Goal: Task Accomplishment & Management: Complete application form

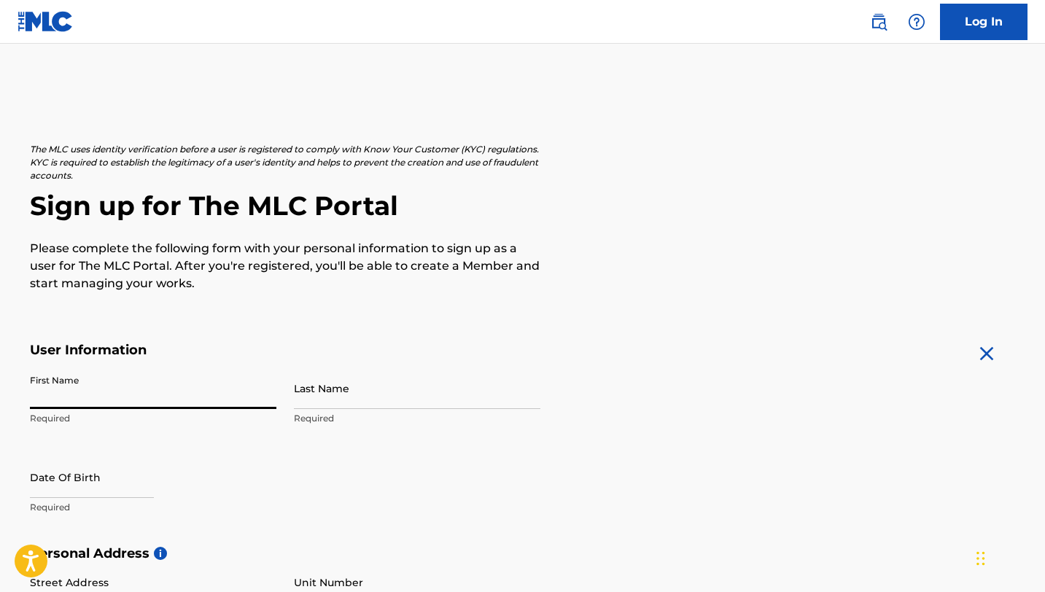
click at [184, 389] on input "First Name" at bounding box center [153, 389] width 246 height 42
type input "[PERSON_NAME]"
type input "[STREET_ADDRESS][PERSON_NAME]"
type input "Newnan"
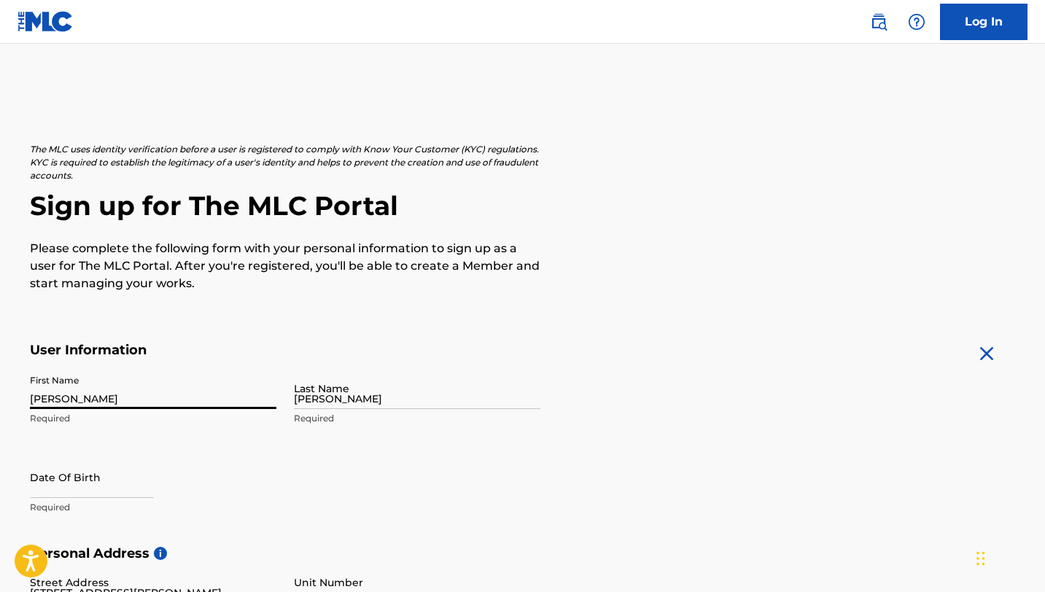
type input "[GEOGRAPHIC_DATA]"
type input "GA"
type input "30263"
type input "770"
type input "3280929"
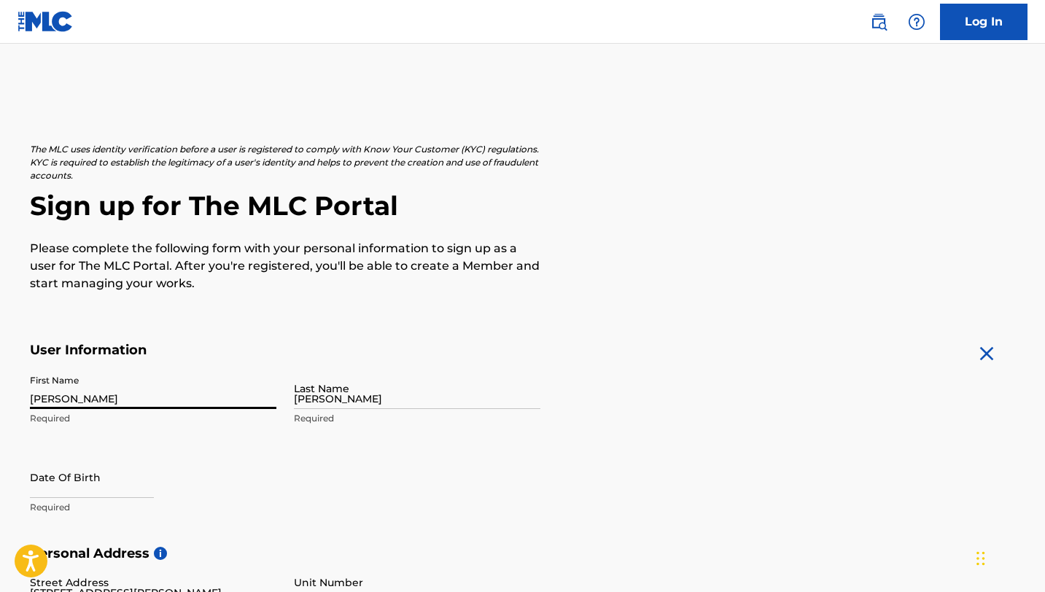
type input "[EMAIL_ADDRESS][DOMAIN_NAME]"
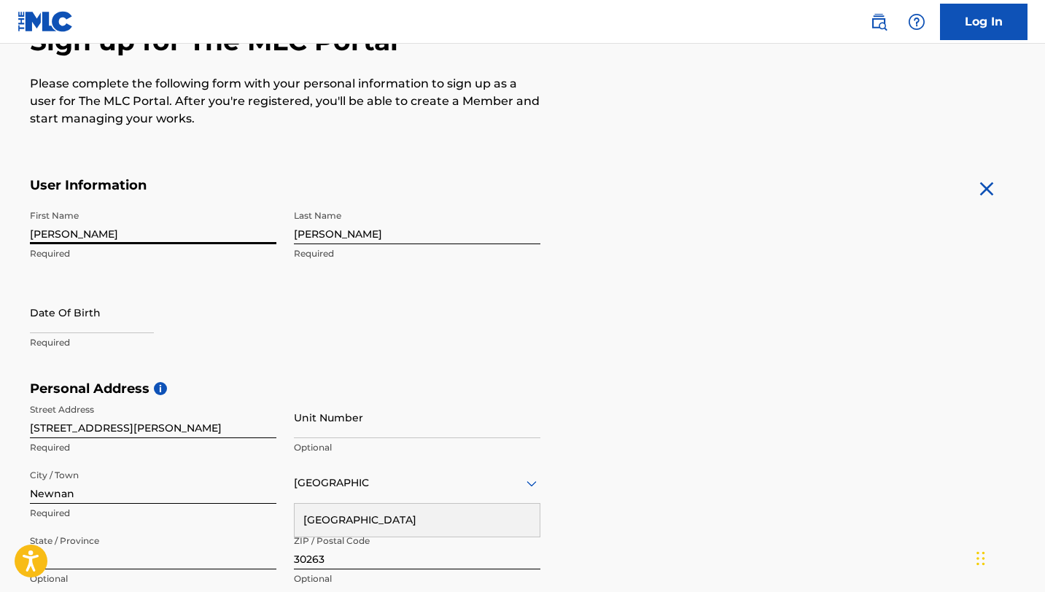
scroll to position [167, 0]
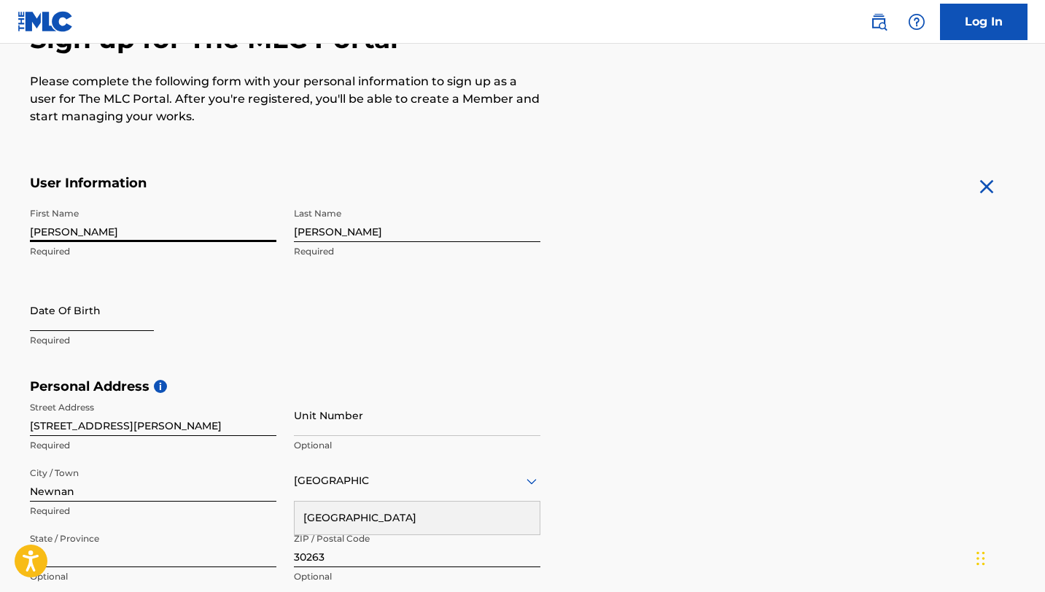
select select "8"
select select "2025"
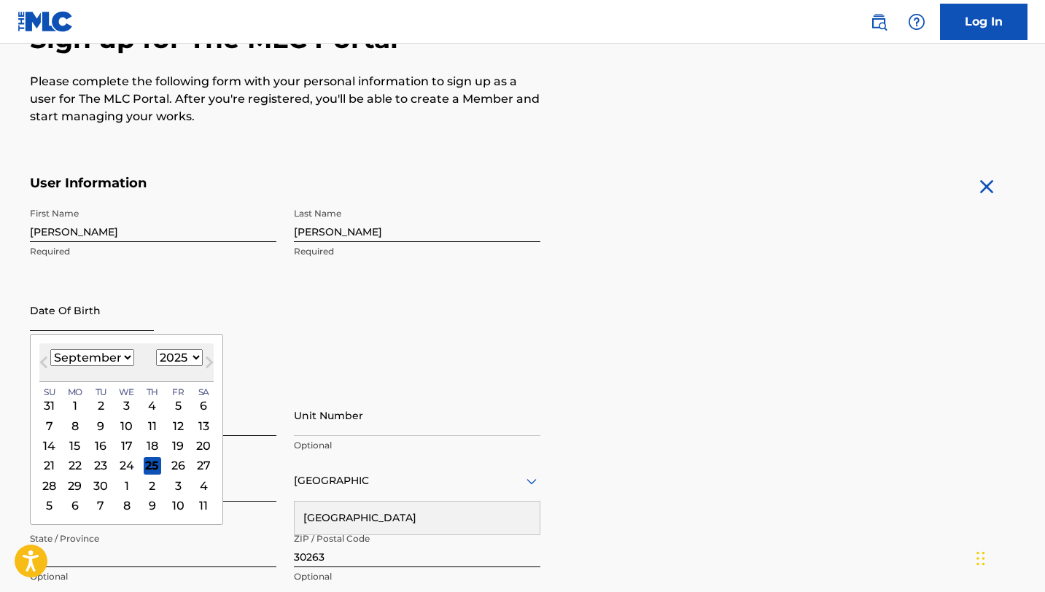
click at [132, 320] on input "text" at bounding box center [92, 311] width 124 height 42
click at [121, 361] on select "January February March April May June July August September October November De…" at bounding box center [92, 357] width 84 height 17
select select "2"
click at [50, 349] on select "January February March April May June July August September October November De…" at bounding box center [92, 357] width 84 height 17
click at [179, 360] on select "1899 1900 1901 1902 1903 1904 1905 1906 1907 1908 1909 1910 1911 1912 1913 1914…" at bounding box center [179, 357] width 47 height 17
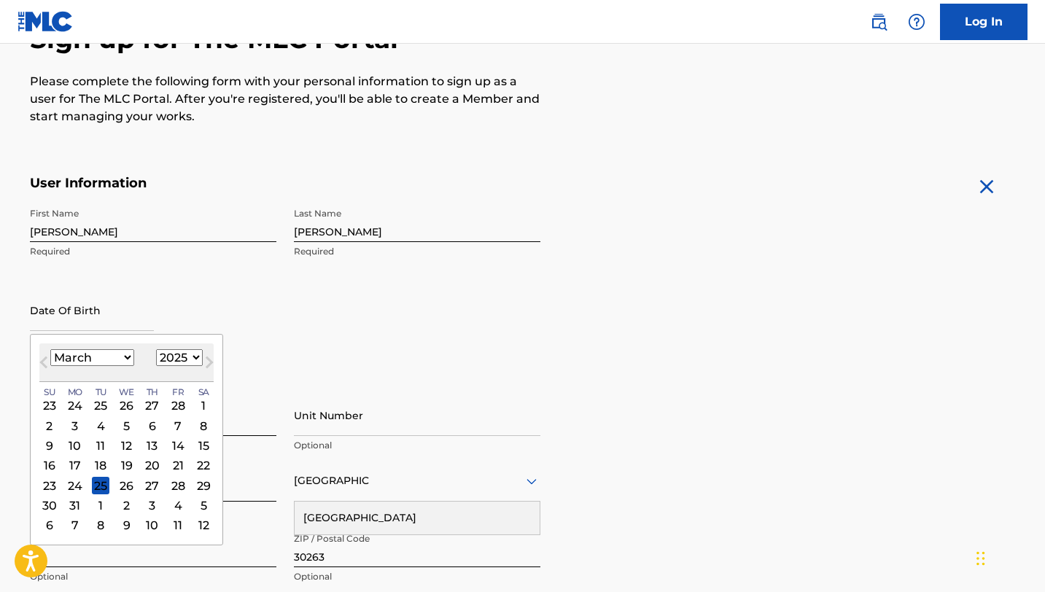
select select "2003"
click at [156, 349] on select "1899 1900 1901 1902 1903 1904 1905 1906 1907 1908 1909 1910 1911 1912 1913 1914…" at bounding box center [179, 357] width 47 height 17
click at [105, 486] on div "25" at bounding box center [101, 486] width 18 height 18
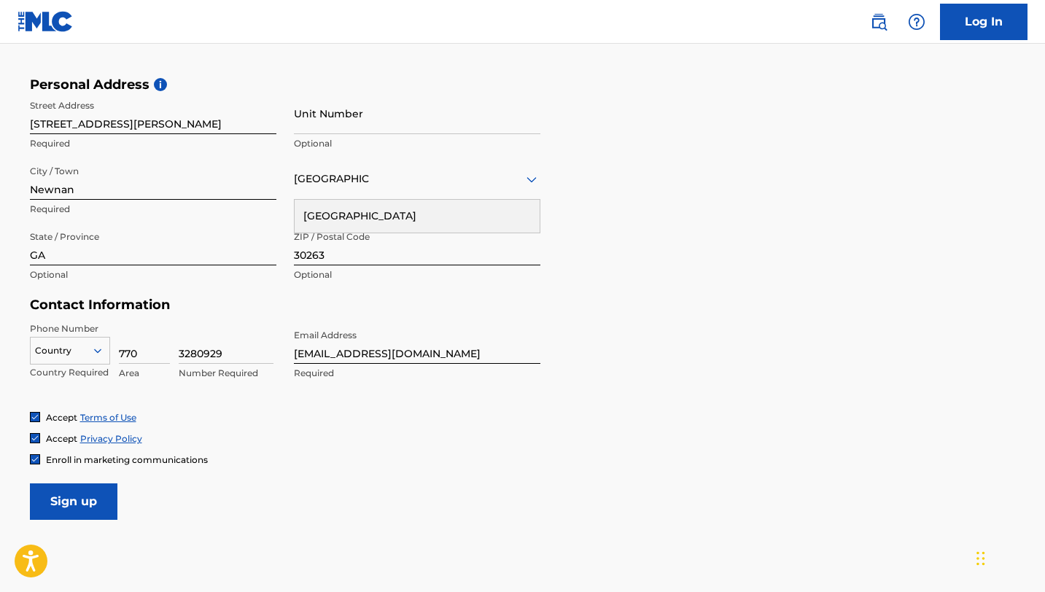
scroll to position [484, 0]
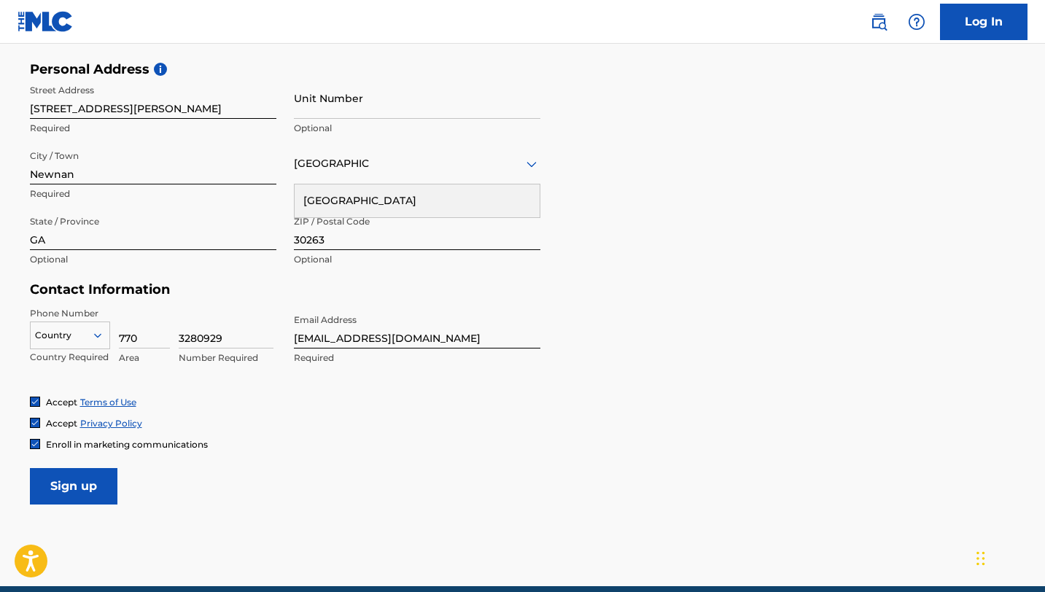
click at [82, 334] on div at bounding box center [70, 335] width 79 height 16
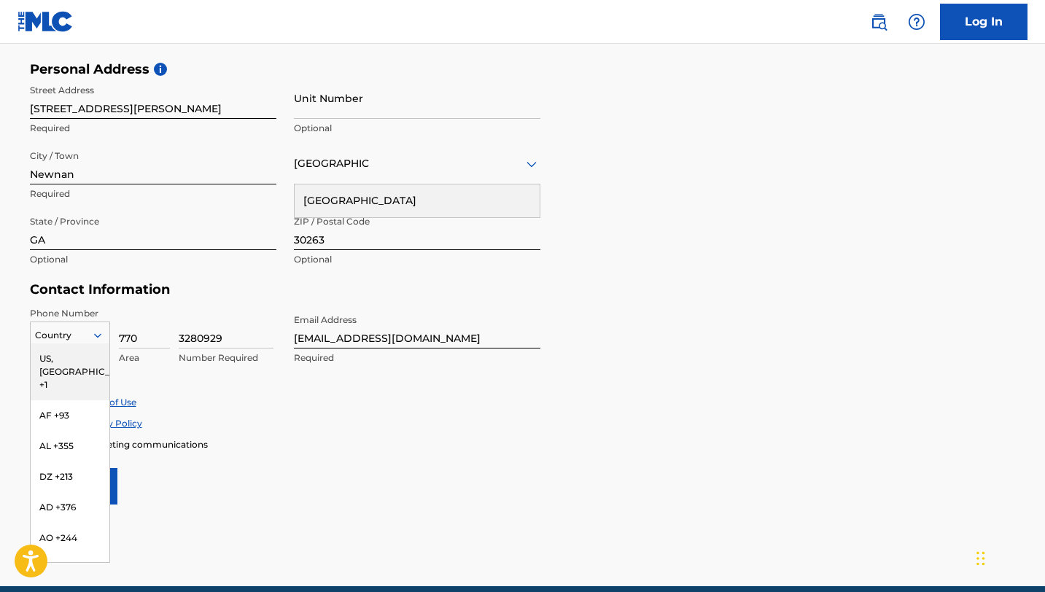
type input "1"
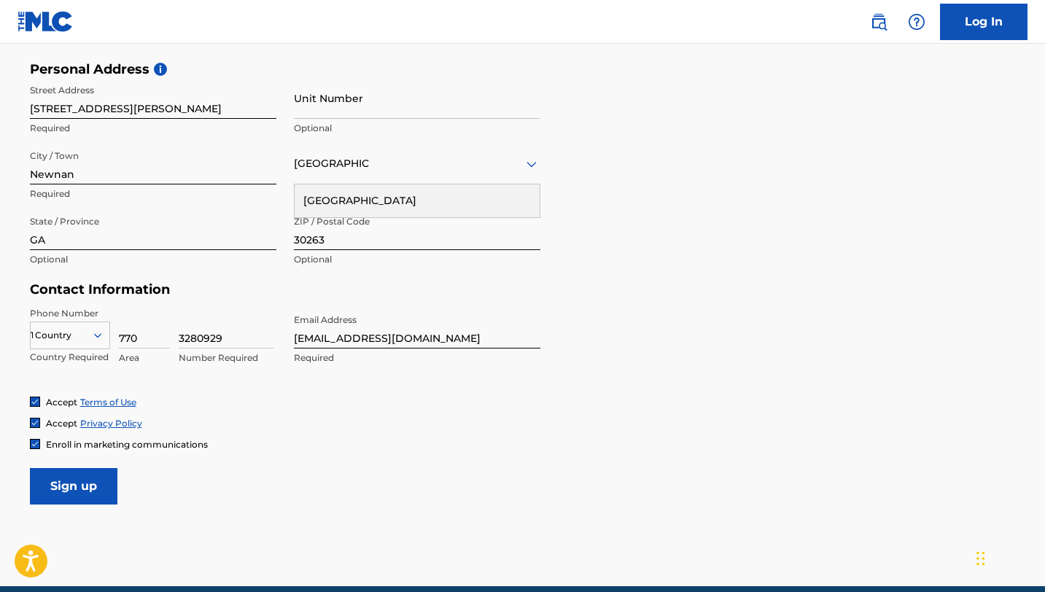
click at [288, 440] on div "Enroll in marketing communications" at bounding box center [523, 444] width 986 height 12
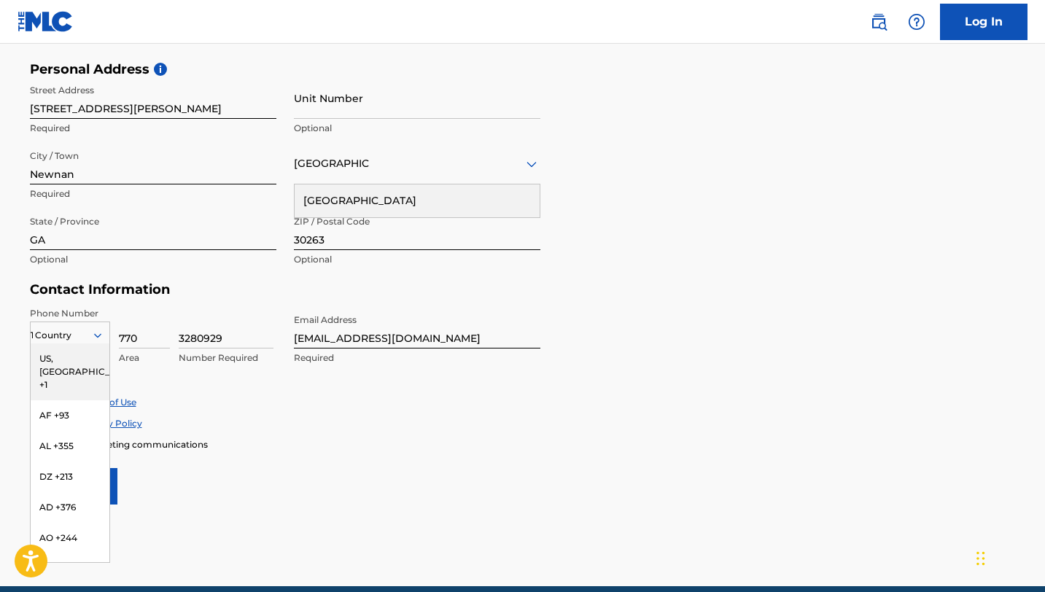
click at [98, 343] on div "US, [GEOGRAPHIC_DATA] +1, 1 of 216. 216 results available. Use Up and Down to c…" at bounding box center [70, 333] width 80 height 22
click at [17, 334] on div "The MLC uses identity verification before a user is registered to comply with K…" at bounding box center [522, 82] width 1021 height 846
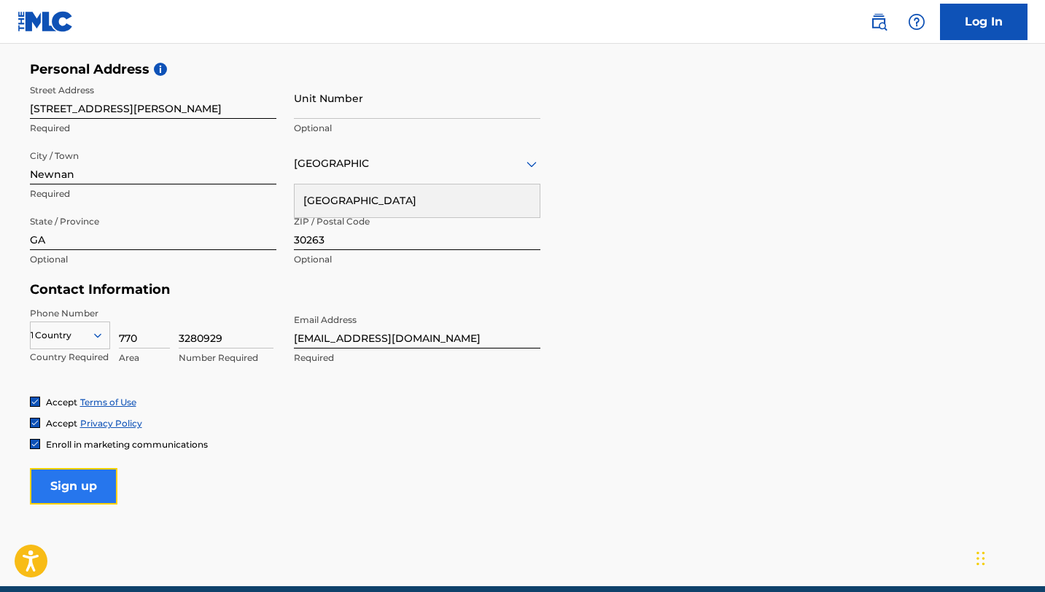
click at [103, 491] on input "Sign up" at bounding box center [74, 486] width 88 height 36
click at [77, 339] on div "1" at bounding box center [70, 335] width 79 height 16
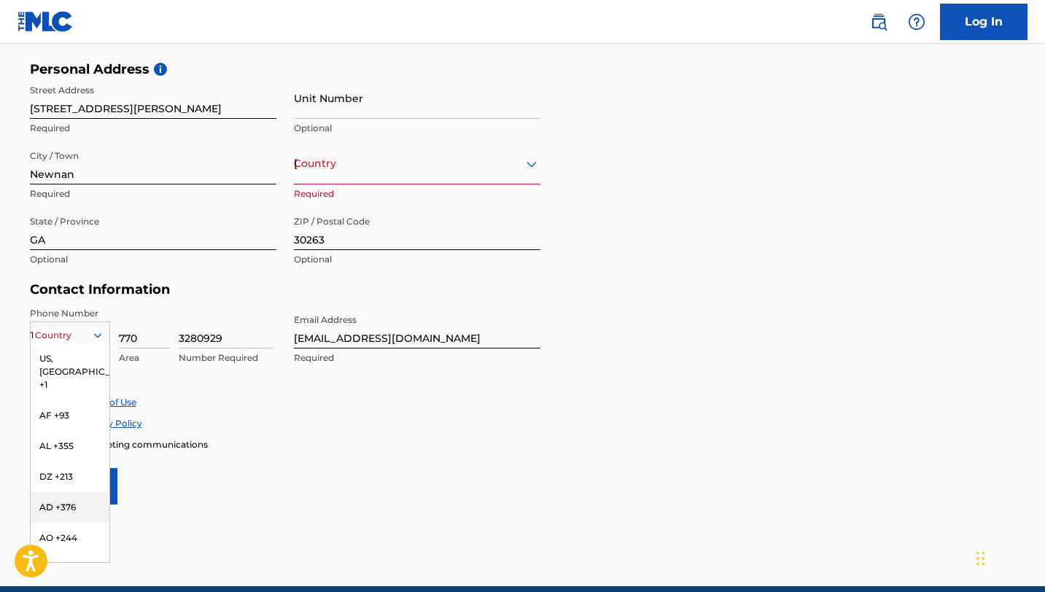
click at [176, 491] on form "User Information First Name [PERSON_NAME] Required Last Name [PERSON_NAME] Requ…" at bounding box center [523, 181] width 986 height 647
click at [73, 342] on div "1" at bounding box center [70, 335] width 79 height 16
type input "1"
type input "[GEOGRAPHIC_DATA]"
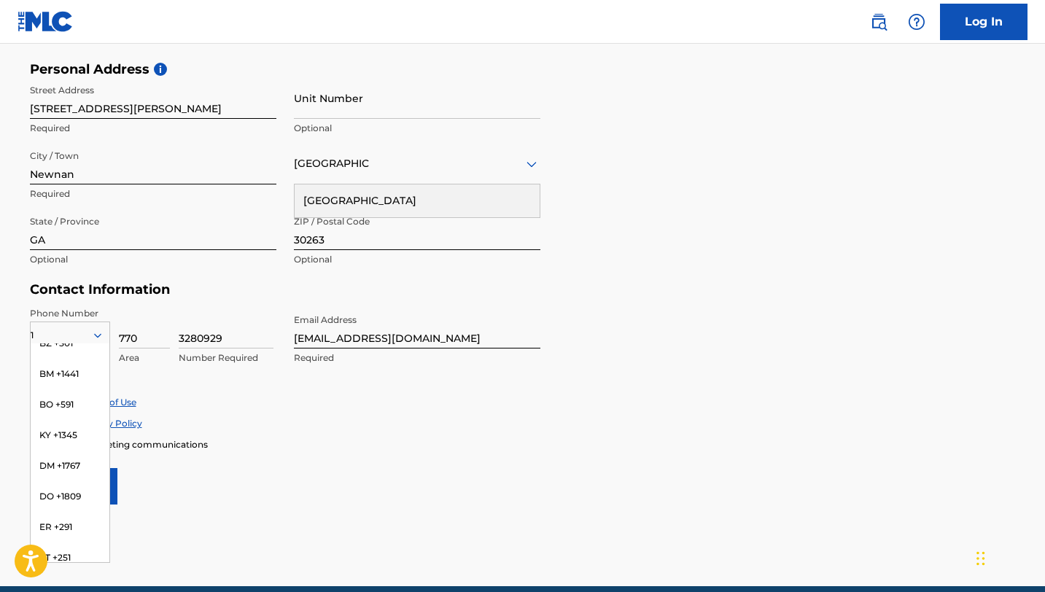
scroll to position [42, 0]
click at [274, 504] on main "The MLC uses identity verification before a user is registered to comply with K…" at bounding box center [522, 73] width 1045 height 1027
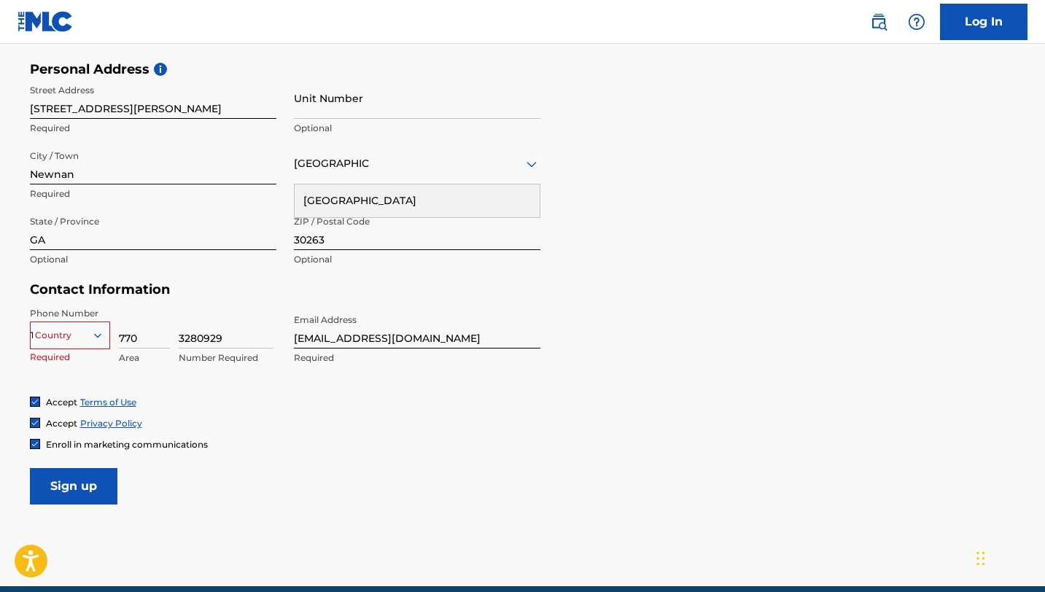
click at [66, 341] on div "1" at bounding box center [70, 335] width 79 height 16
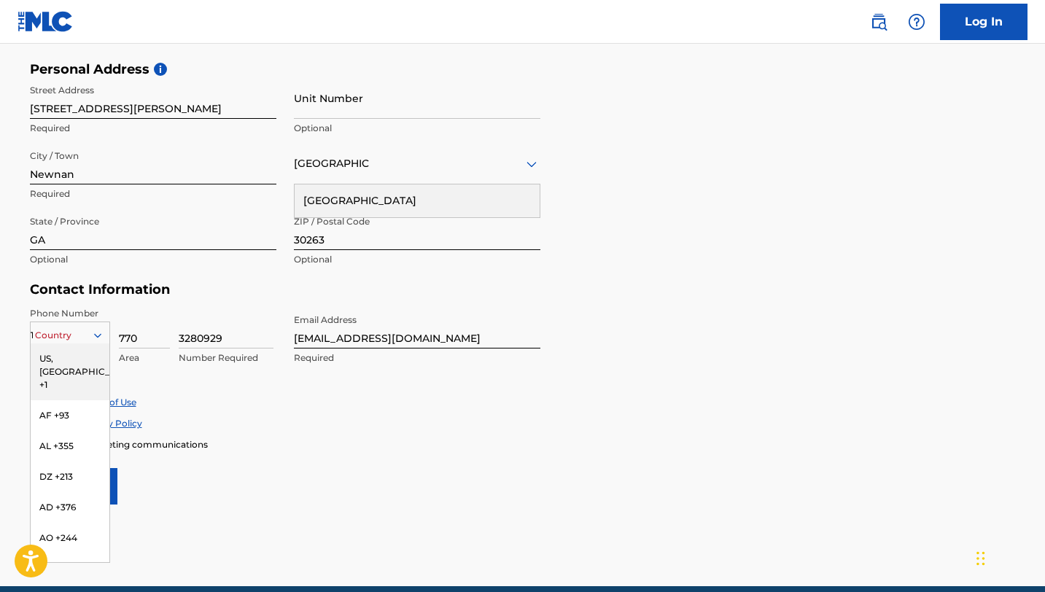
click at [264, 459] on form "User Information First Name [PERSON_NAME] Required Last Name [PERSON_NAME] Requ…" at bounding box center [523, 181] width 986 height 647
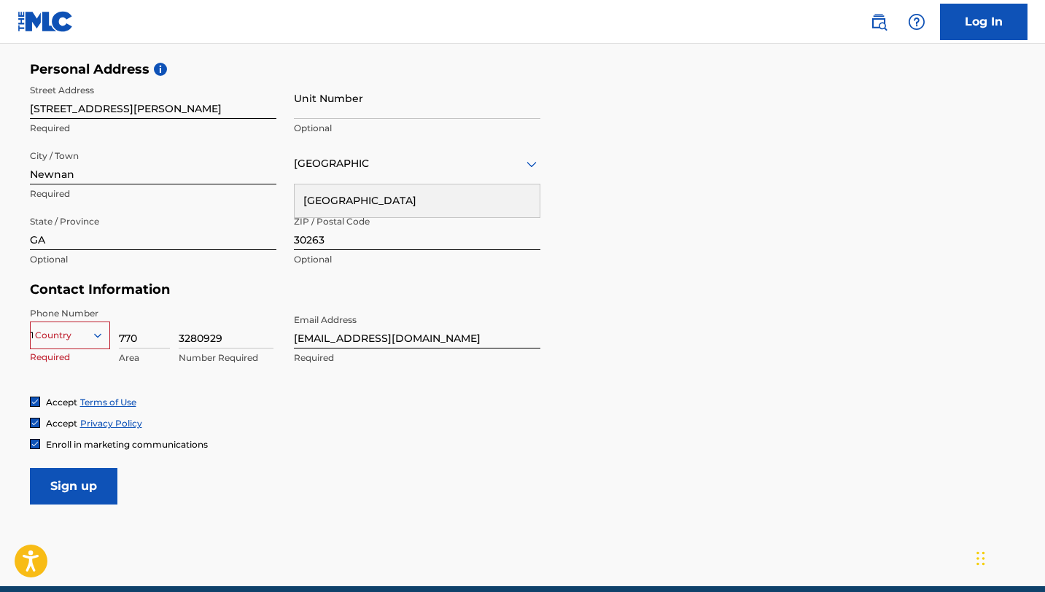
click at [77, 343] on div "Country 1" at bounding box center [70, 333] width 80 height 22
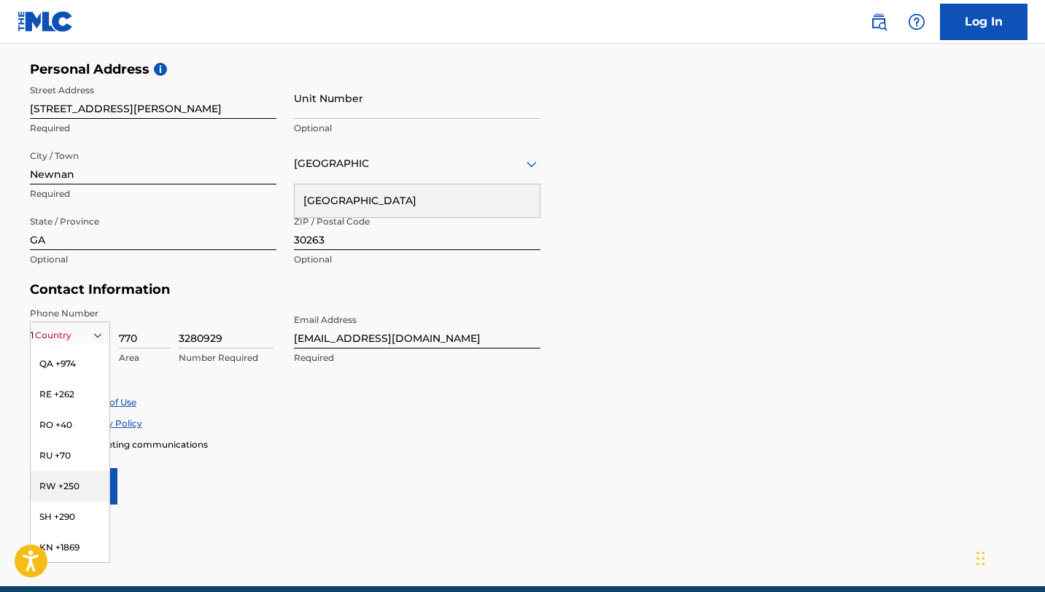
scroll to position [817, 0]
type input "1"
click at [229, 514] on main "The MLC uses identity verification before a user is registered to comply with K…" at bounding box center [522, 73] width 1045 height 1027
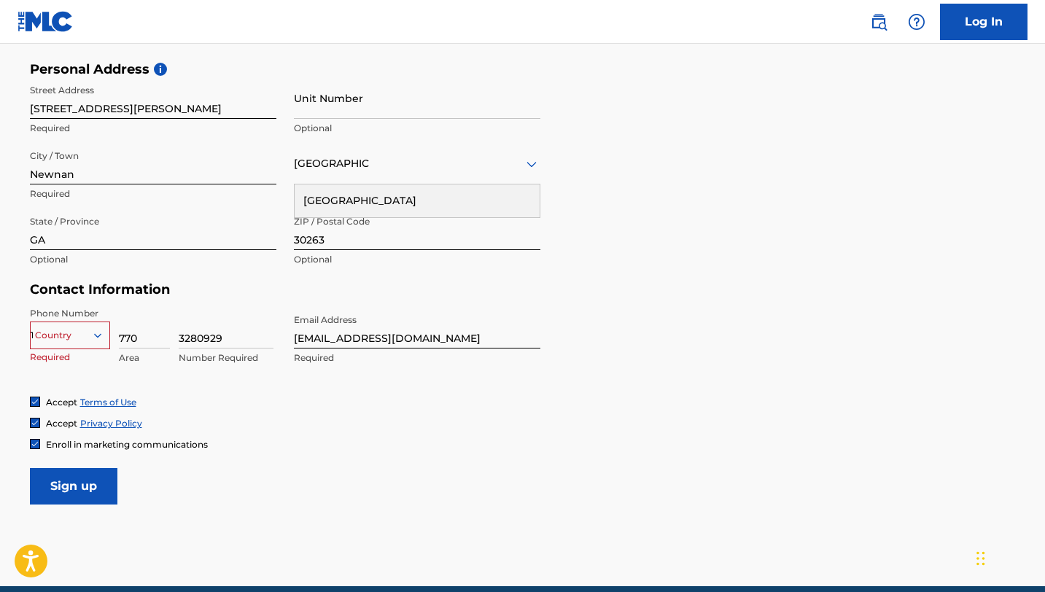
click at [104, 335] on div at bounding box center [103, 335] width 13 height 13
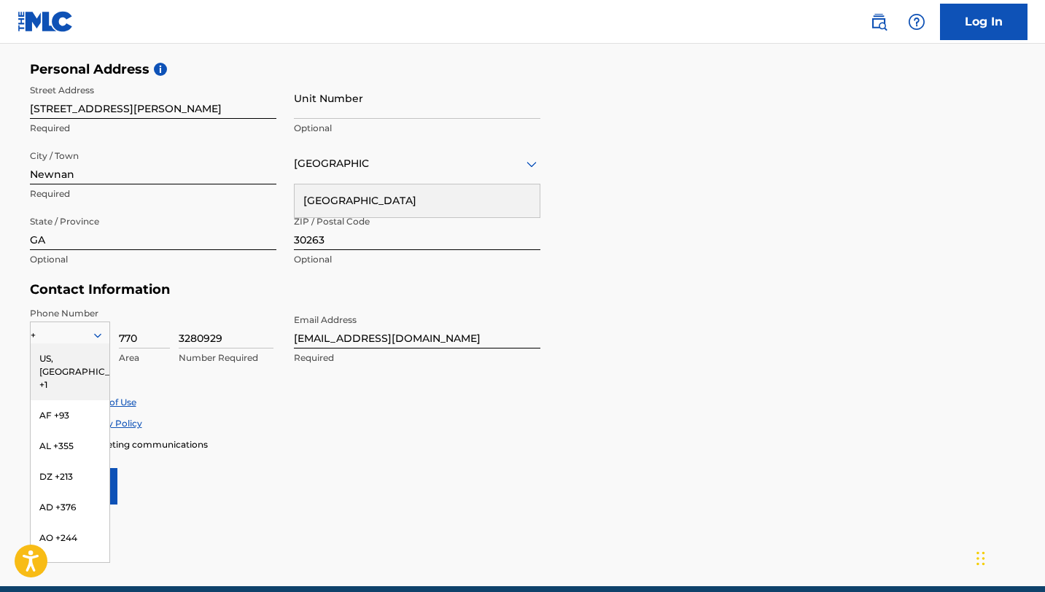
type input "+1"
click at [74, 354] on div "US, [GEOGRAPHIC_DATA] +1" at bounding box center [70, 371] width 79 height 57
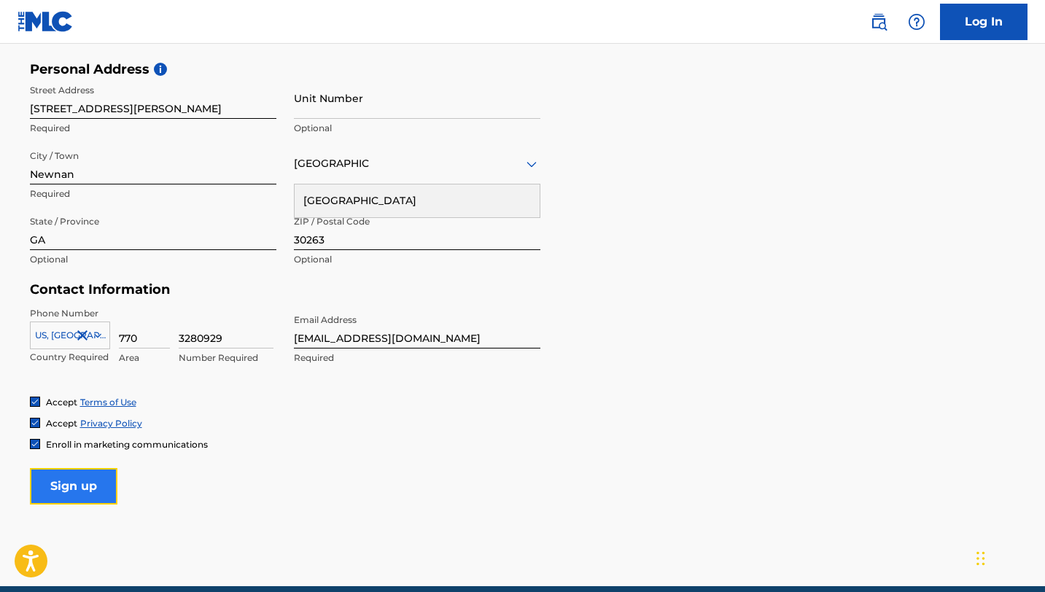
click at [90, 484] on input "Sign up" at bounding box center [74, 486] width 88 height 36
click at [327, 110] on input "Unit Number" at bounding box center [417, 98] width 246 height 42
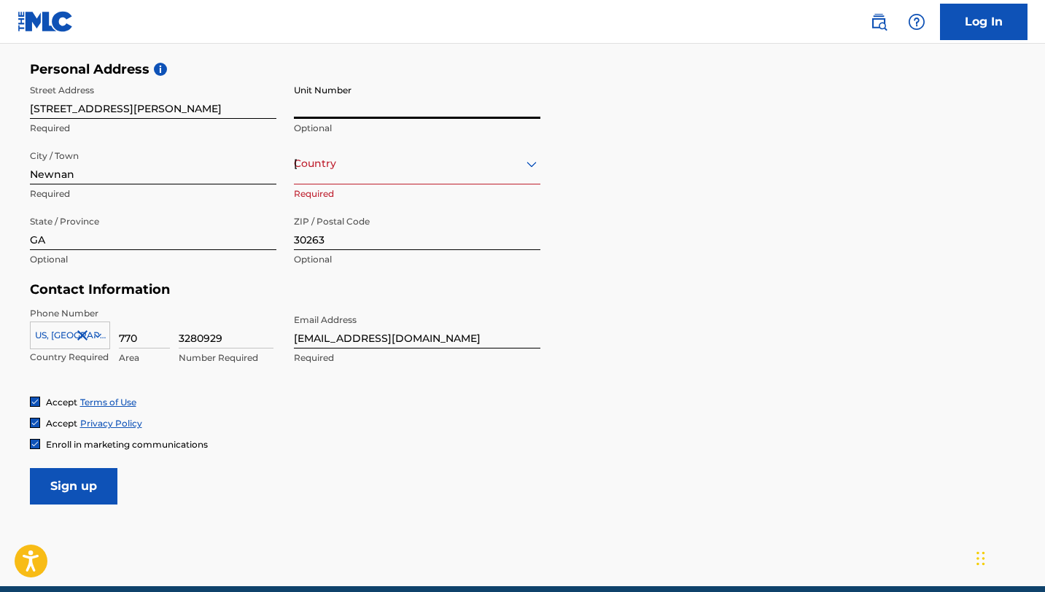
click at [281, 141] on div "Street Address [STREET_ADDRESS][PERSON_NAME] Required Unit Number Optional City…" at bounding box center [285, 175] width 510 height 197
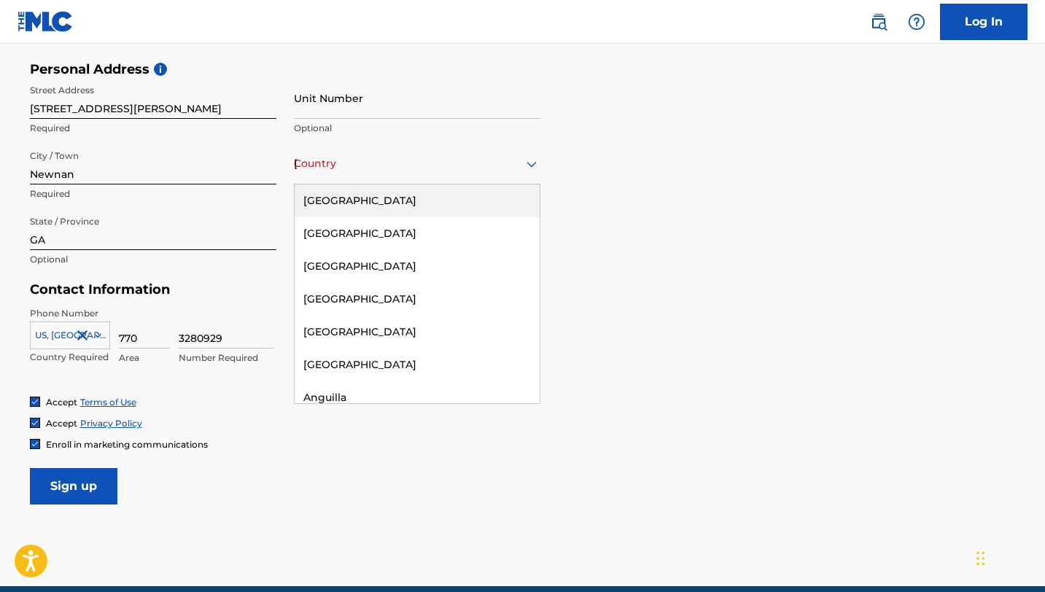
click at [329, 172] on div "[GEOGRAPHIC_DATA]" at bounding box center [417, 164] width 246 height 18
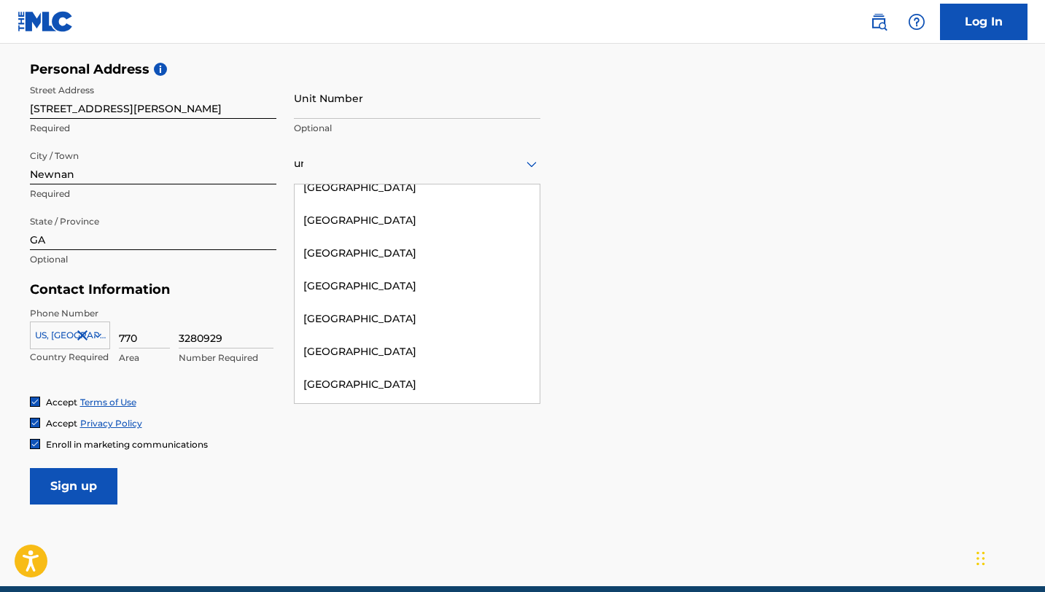
scroll to position [109, 0]
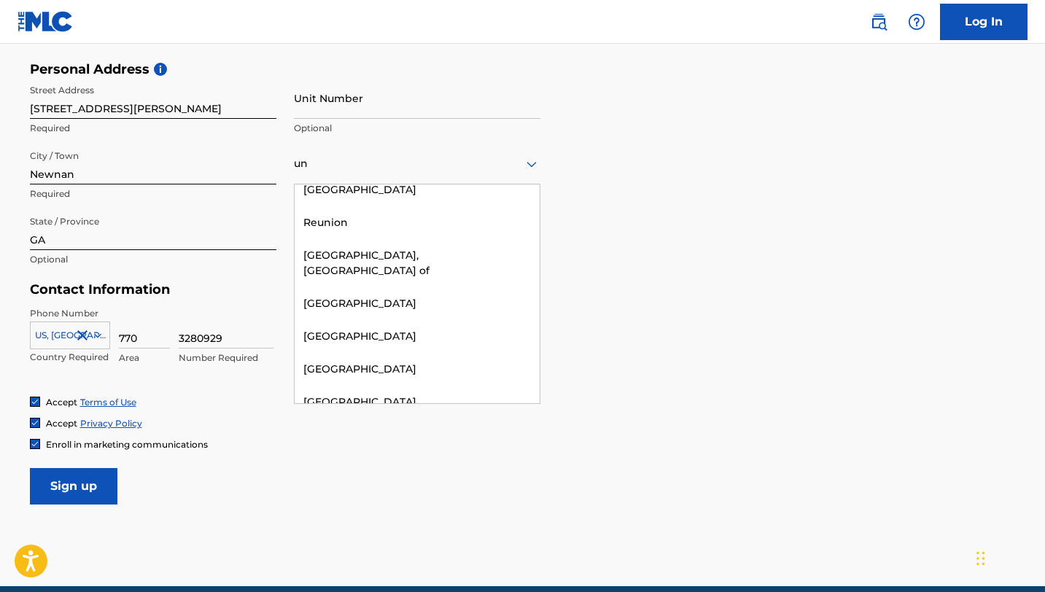
type input "uni"
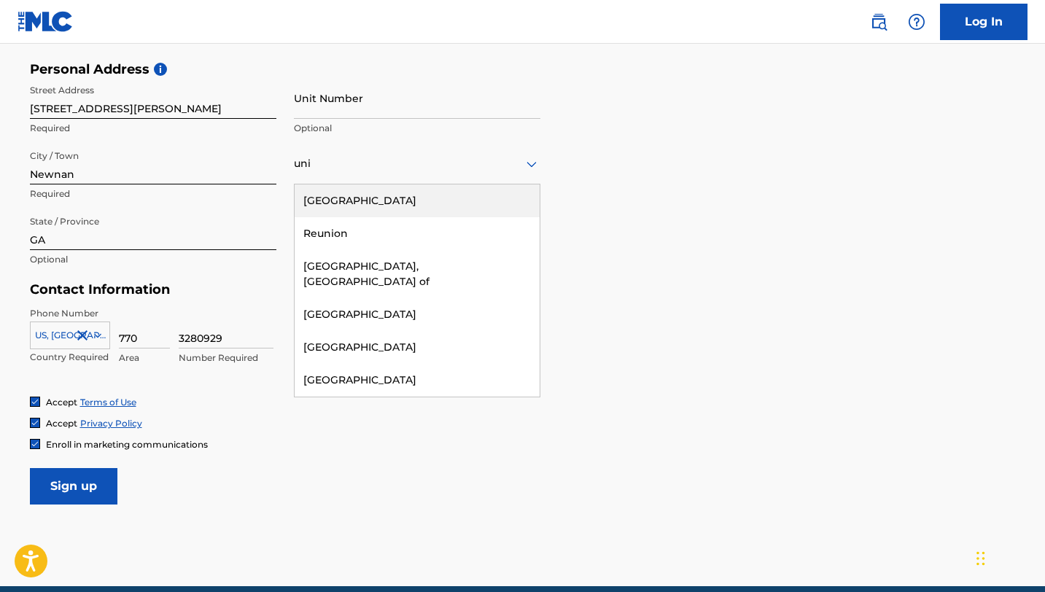
click at [308, 208] on div "[GEOGRAPHIC_DATA]" at bounding box center [417, 200] width 245 height 33
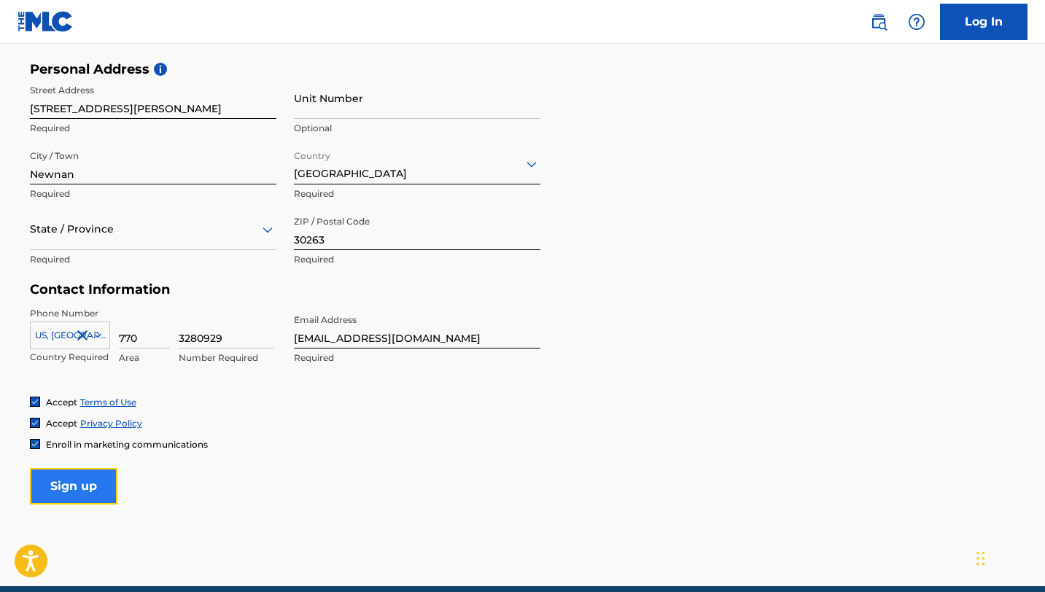
click at [96, 490] on input "Sign up" at bounding box center [74, 486] width 88 height 36
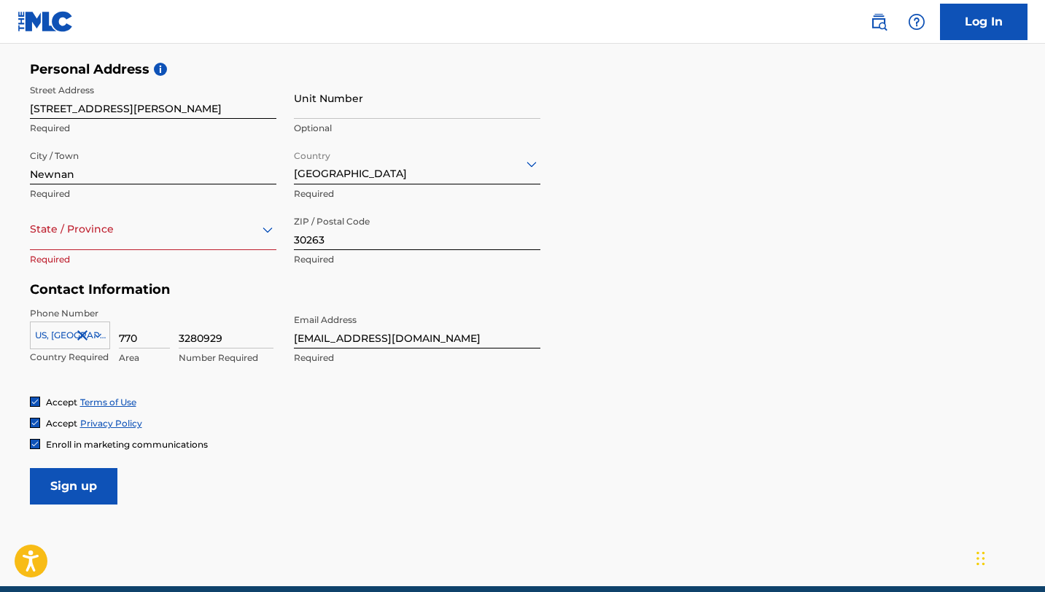
click at [205, 234] on div at bounding box center [153, 229] width 246 height 18
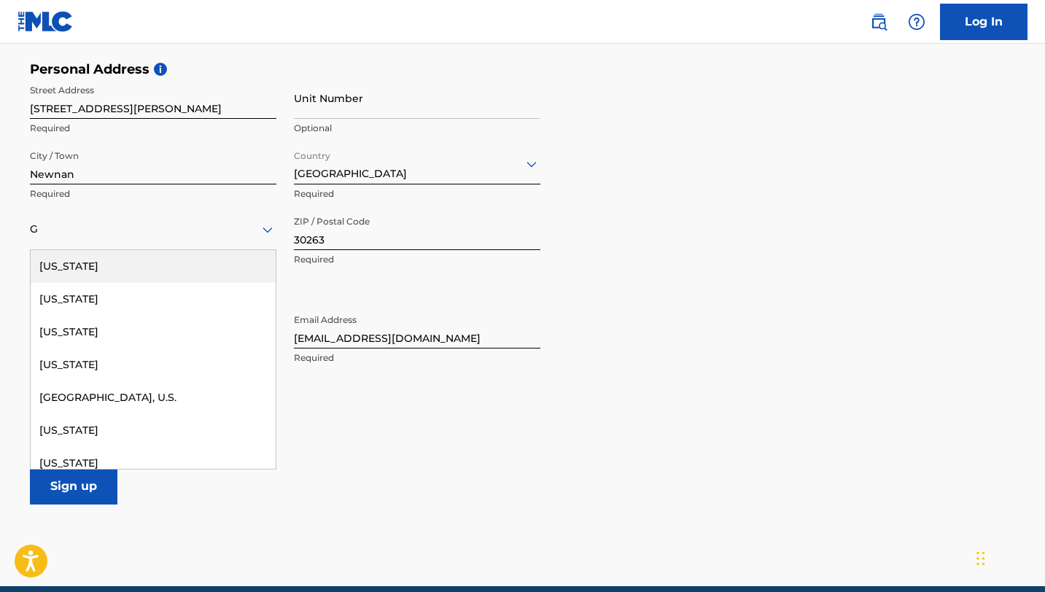
type input "GA"
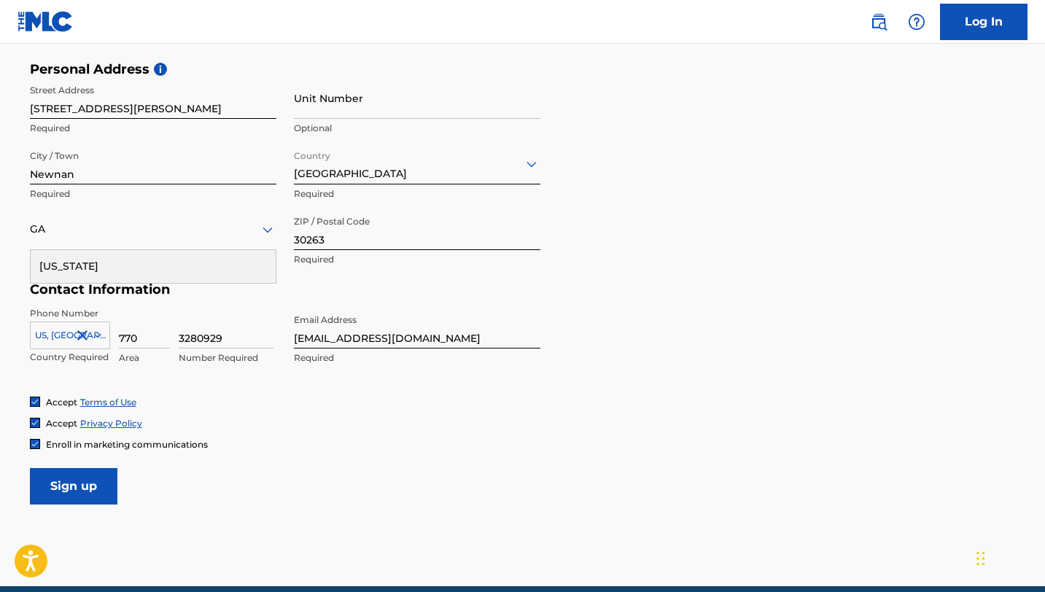
type input "306A (student housing)"
type input "[GEOGRAPHIC_DATA]"
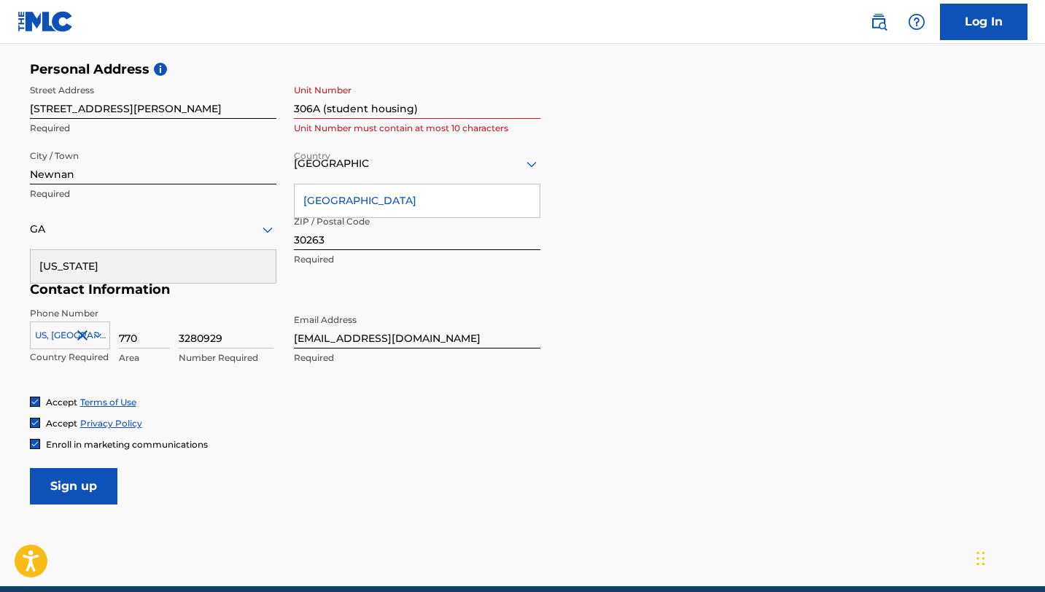
type input "GA"
drag, startPoint x: 426, startPoint y: 101, endPoint x: 315, endPoint y: 103, distance: 110.9
click at [315, 103] on input "306A (student housing)" at bounding box center [417, 98] width 246 height 42
drag, startPoint x: 395, startPoint y: 109, endPoint x: 319, endPoint y: 107, distance: 75.1
click at [319, 107] on input "A (student housing)" at bounding box center [417, 98] width 246 height 42
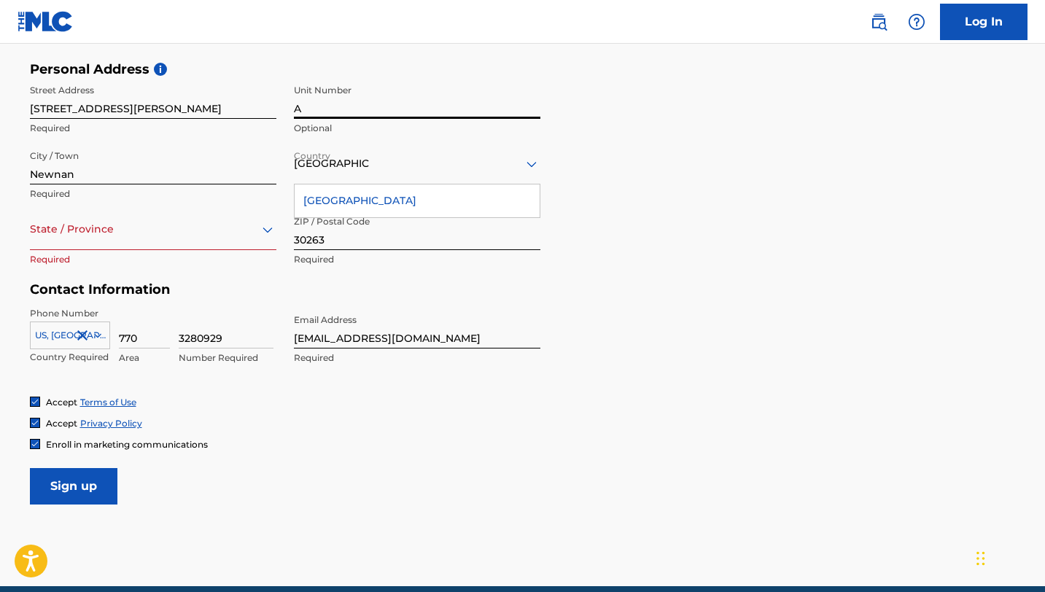
type input "A"
click at [368, 210] on div "[GEOGRAPHIC_DATA]" at bounding box center [417, 200] width 245 height 33
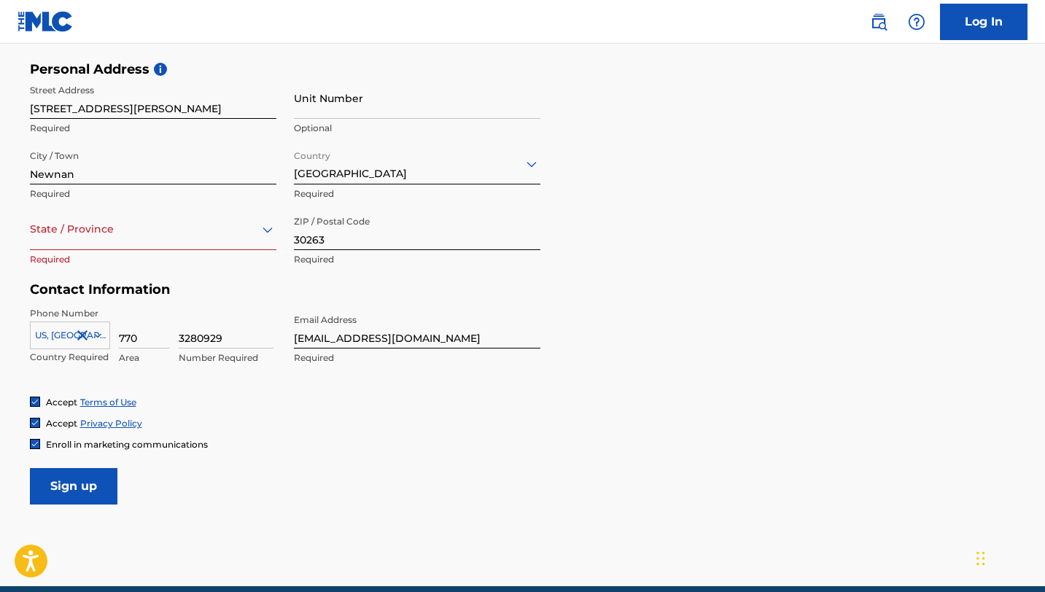
click at [387, 441] on div "Enroll in marketing communications" at bounding box center [523, 444] width 986 height 12
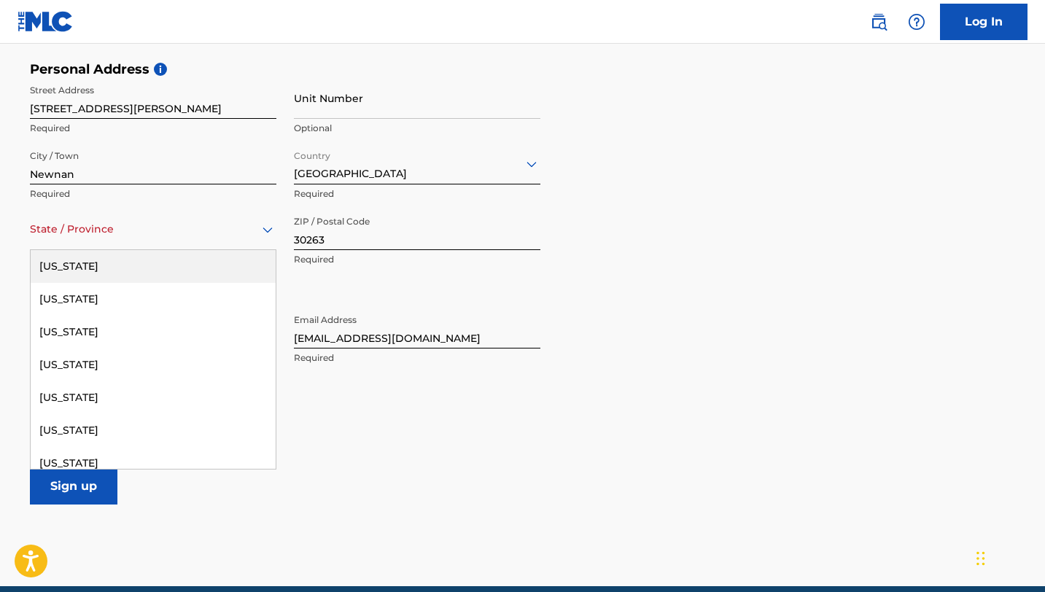
click at [206, 249] on div "State / Province" at bounding box center [153, 230] width 246 height 42
type input "GA"
type input "306A (student housing)"
type input "[GEOGRAPHIC_DATA]"
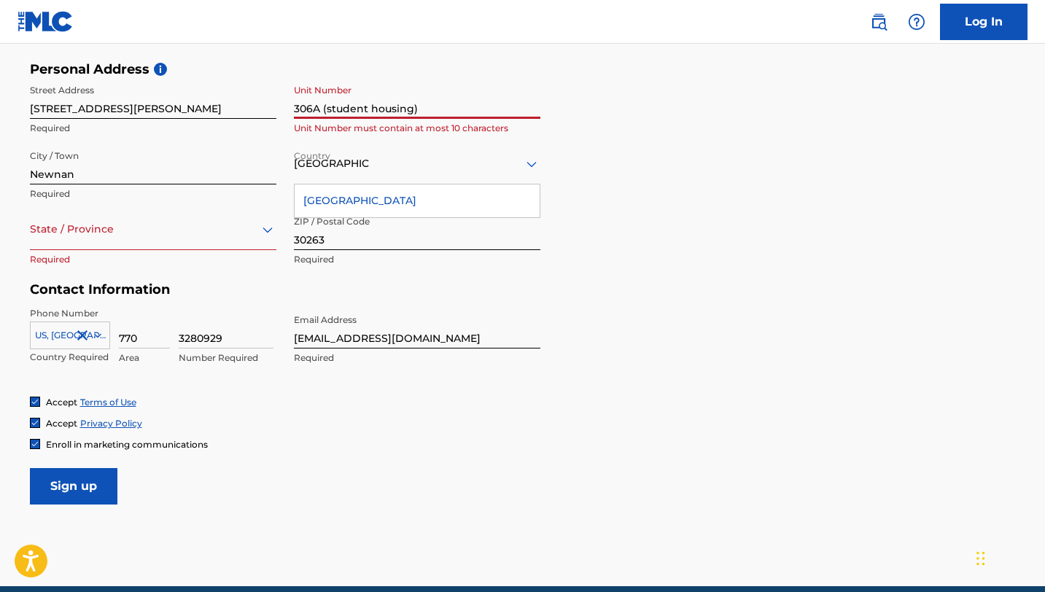
drag, startPoint x: 426, startPoint y: 111, endPoint x: 288, endPoint y: 100, distance: 138.3
click at [288, 100] on div "Street Address [STREET_ADDRESS][PERSON_NAME] (student housing) Unit Number must…" at bounding box center [285, 175] width 510 height 197
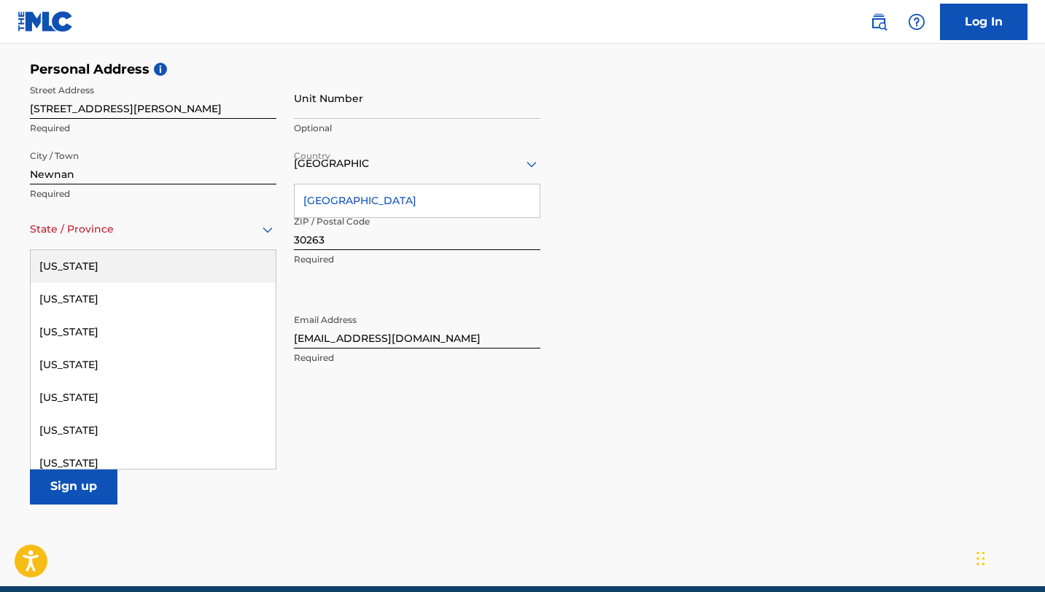
click at [263, 228] on icon at bounding box center [268, 230] width 10 height 6
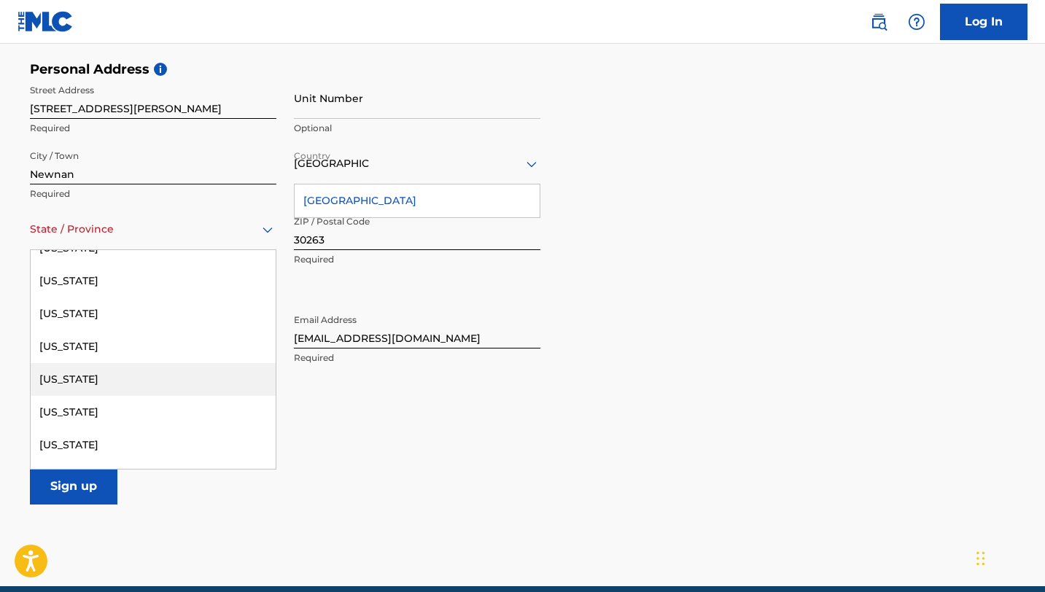
scroll to position [240, 0]
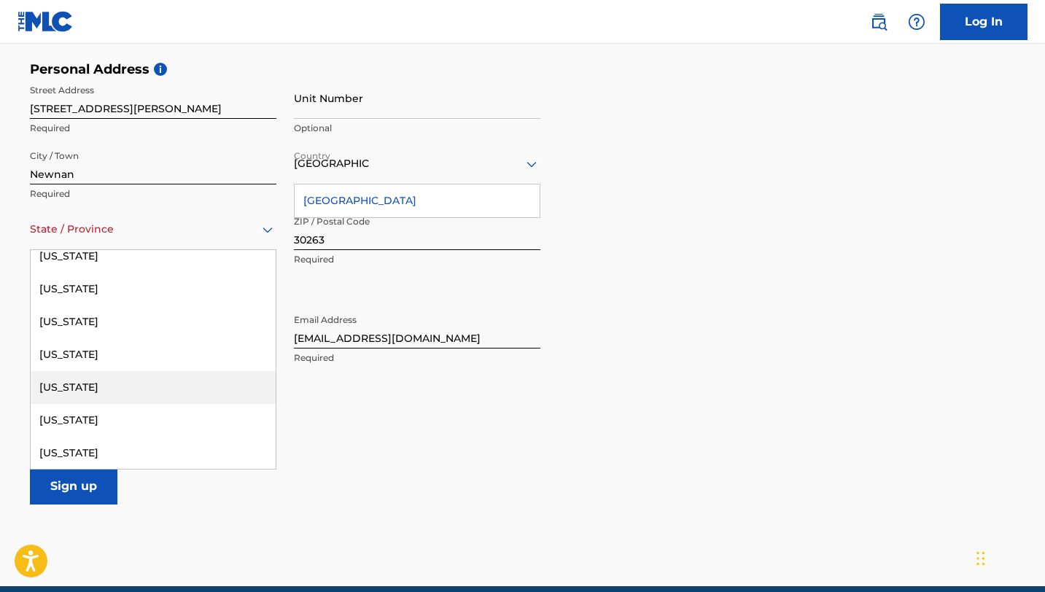
click at [189, 380] on div "[US_STATE]" at bounding box center [153, 387] width 245 height 33
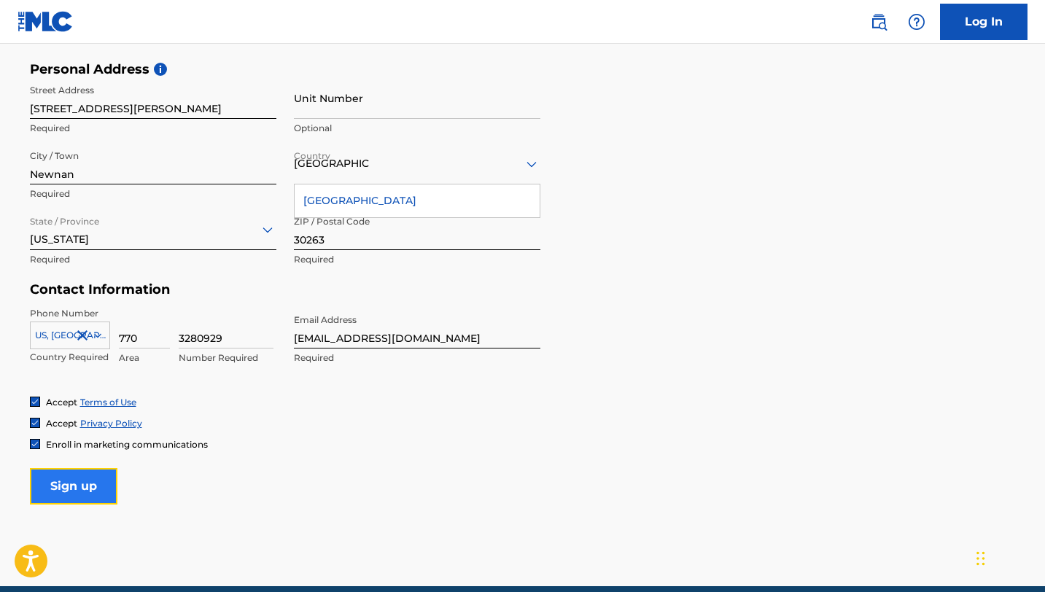
click at [98, 491] on input "Sign up" at bounding box center [74, 486] width 88 height 36
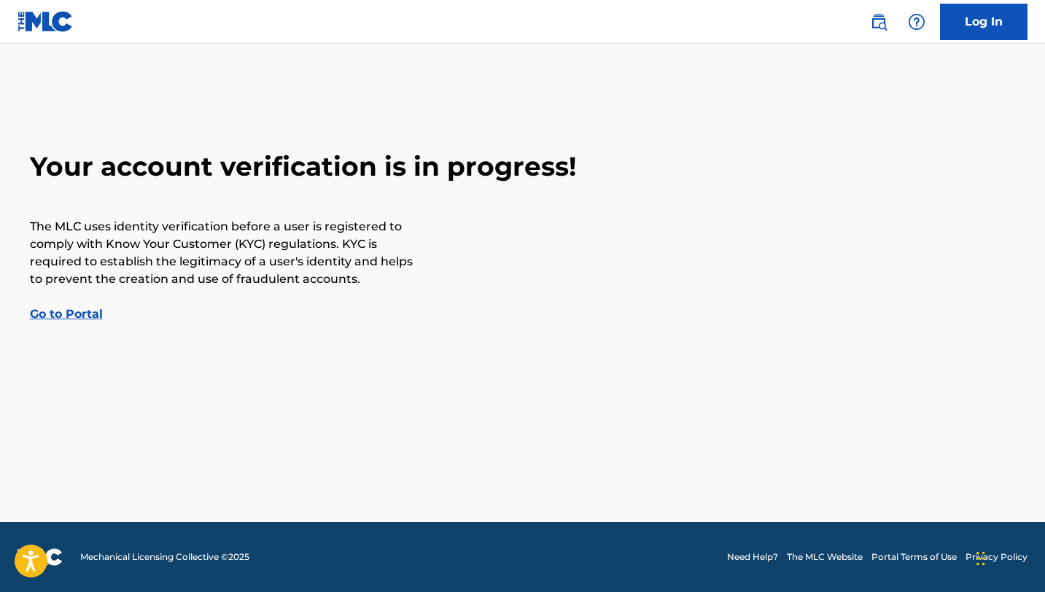
click at [70, 317] on link "Go to Portal" at bounding box center [66, 314] width 73 height 14
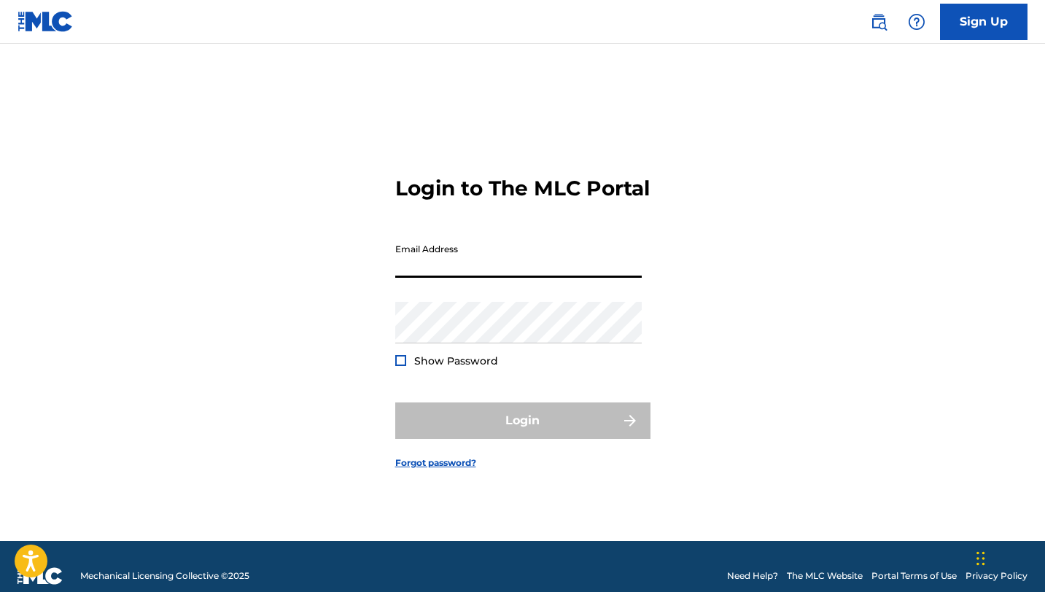
click at [440, 276] on input "Email Address" at bounding box center [518, 257] width 246 height 42
type input "[EMAIL_ADDRESS][DOMAIN_NAME]"
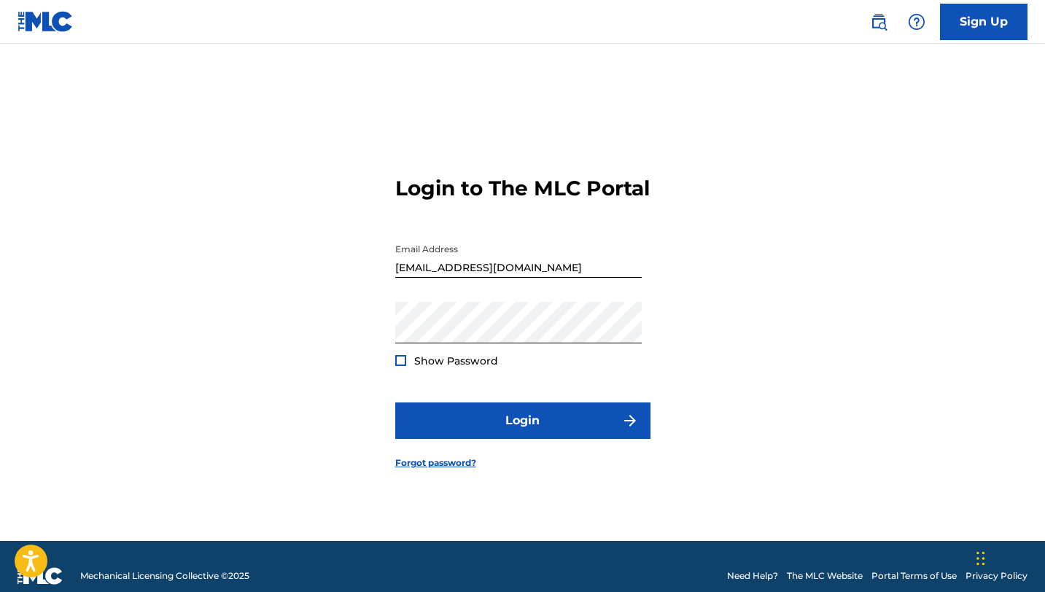
click at [404, 366] on div at bounding box center [400, 360] width 11 height 11
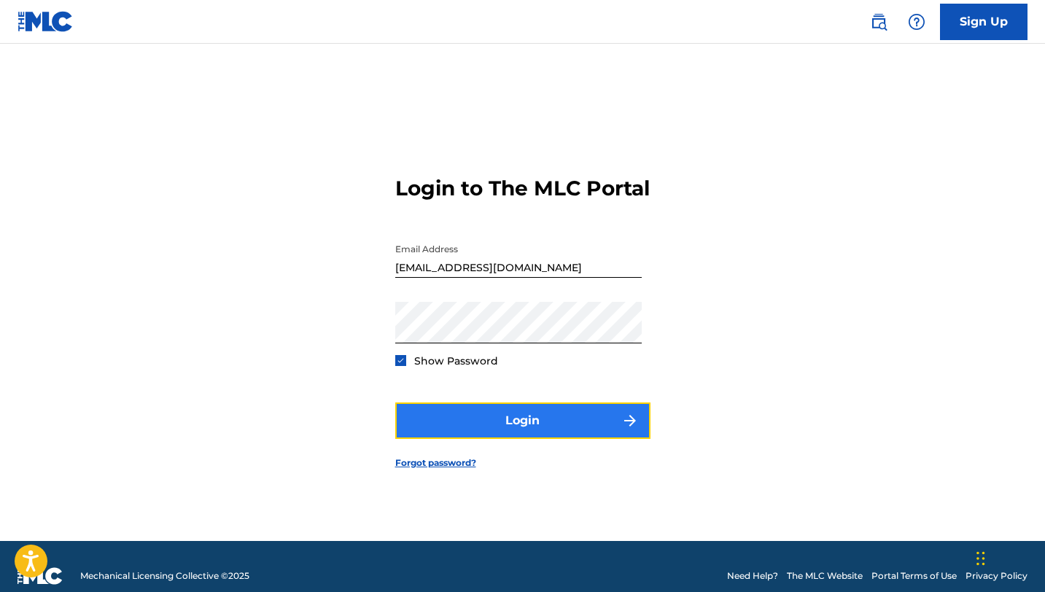
click at [459, 421] on button "Login" at bounding box center [522, 421] width 255 height 36
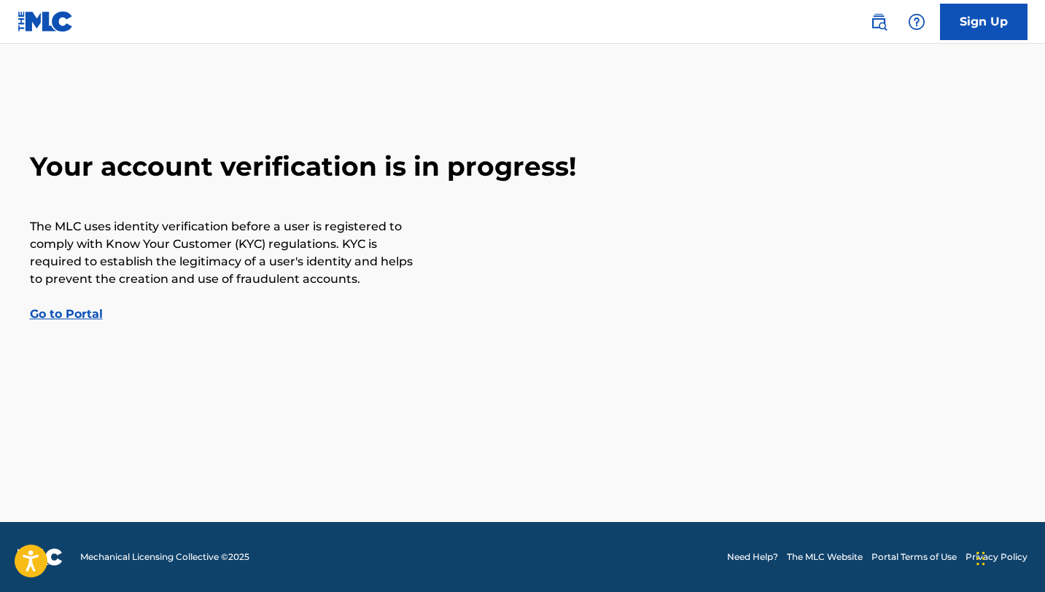
click at [136, 127] on main "Your account verification is in progress! The MLC uses identity verification be…" at bounding box center [522, 283] width 1045 height 478
click at [155, 104] on main "Your account verification is in progress! The MLC uses identity verification be…" at bounding box center [522, 283] width 1045 height 478
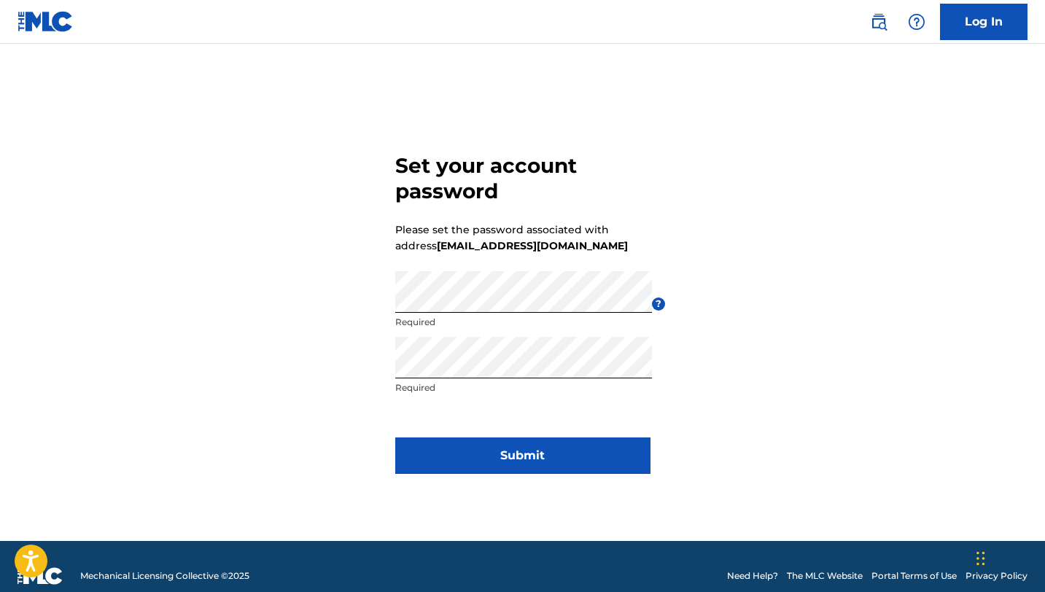
click at [448, 415] on form "Set your account password Please set the password associated with address [EMAI…" at bounding box center [522, 310] width 255 height 461
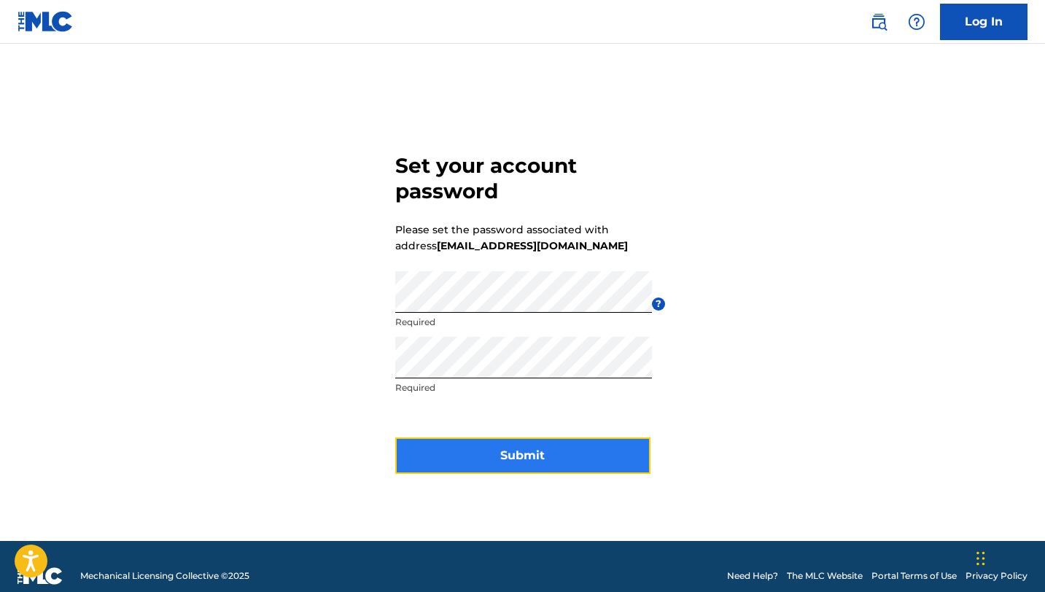
click at [467, 456] on button "Submit" at bounding box center [522, 456] width 255 height 36
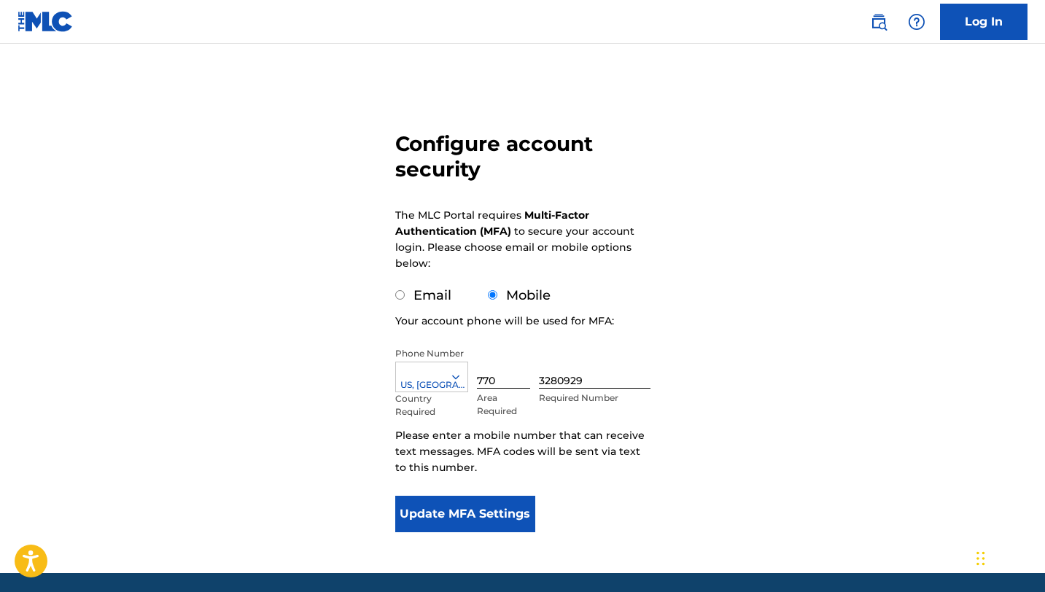
scroll to position [62, 0]
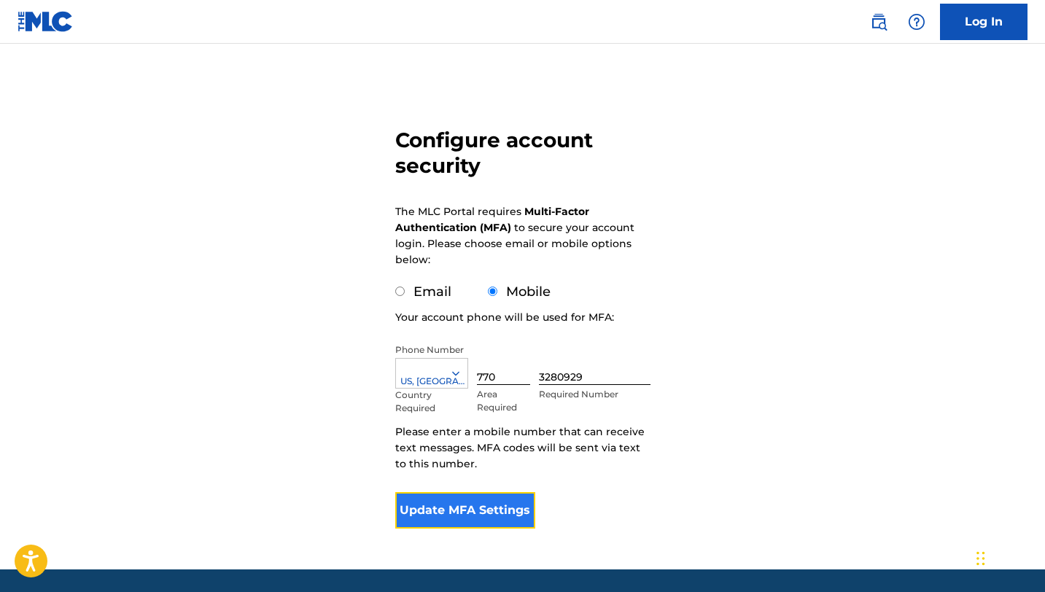
click at [465, 518] on button "Update MFA Settings" at bounding box center [465, 510] width 141 height 36
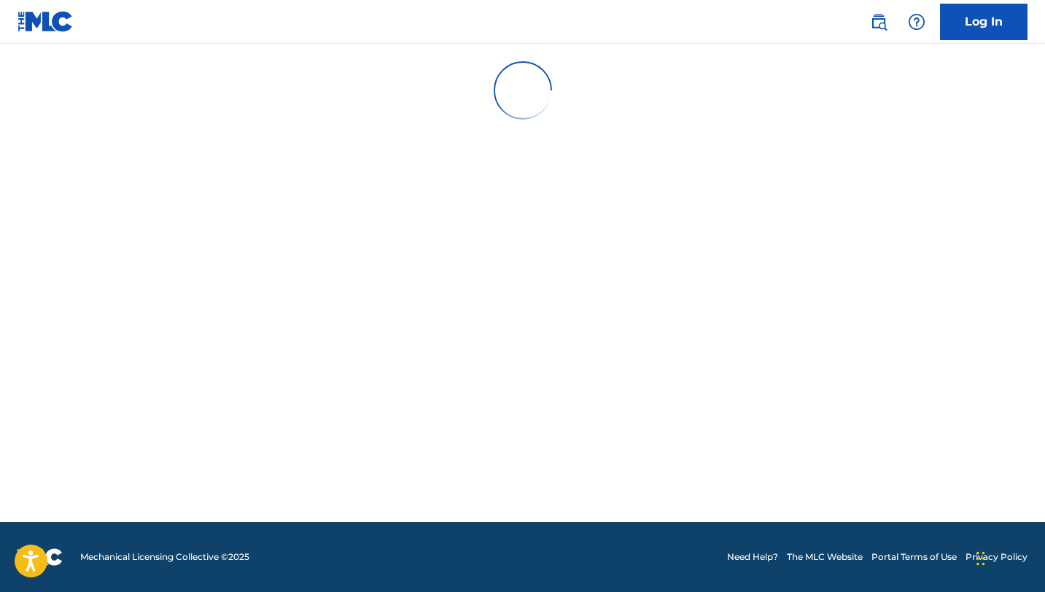
scroll to position [0, 0]
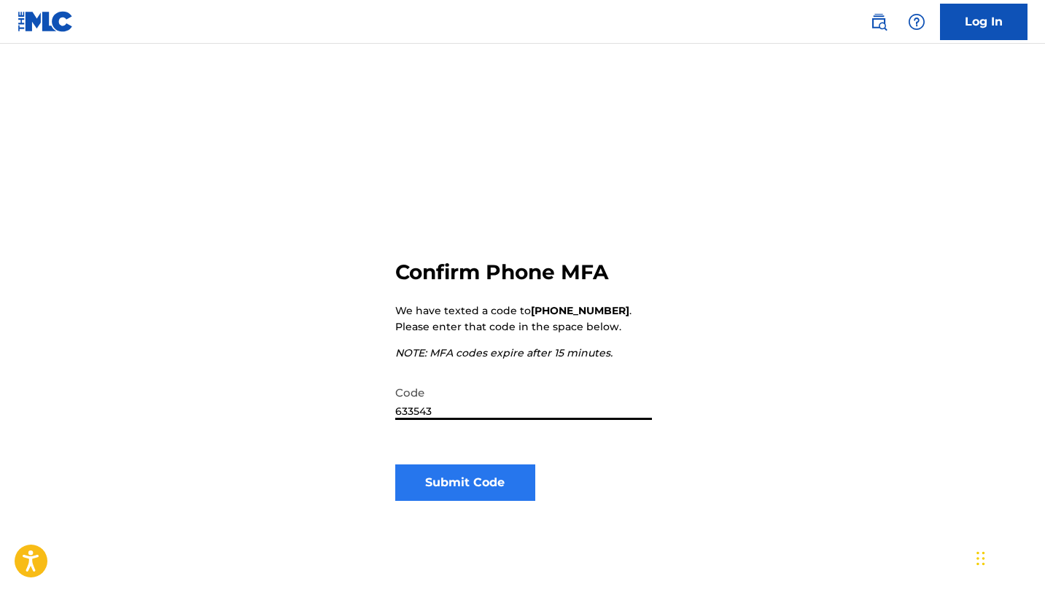
type input "633543"
click at [441, 493] on button "Submit Code" at bounding box center [465, 483] width 141 height 36
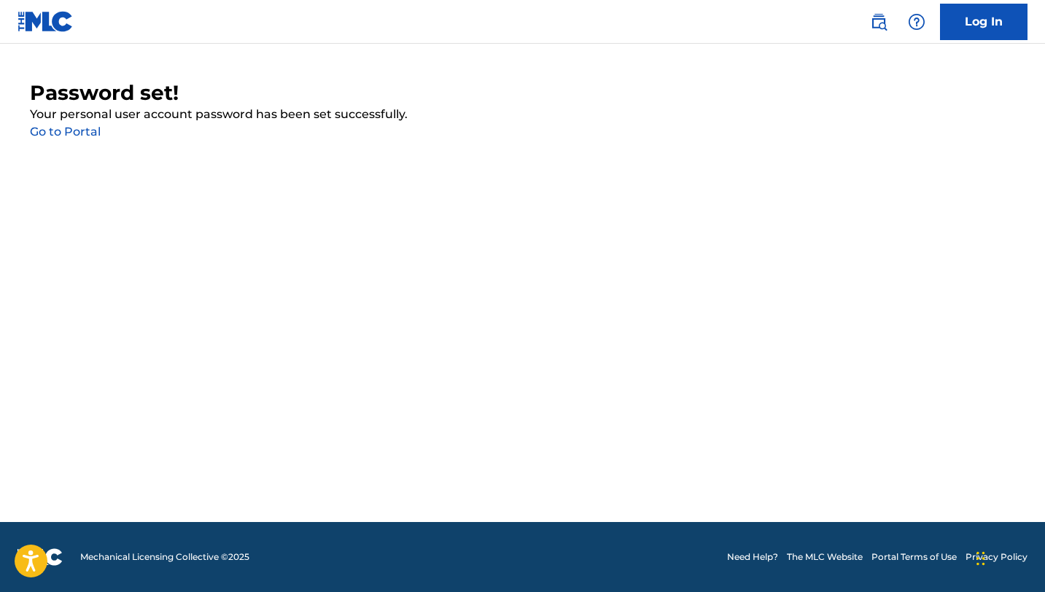
click at [74, 131] on link "Go to Portal" at bounding box center [65, 132] width 71 height 14
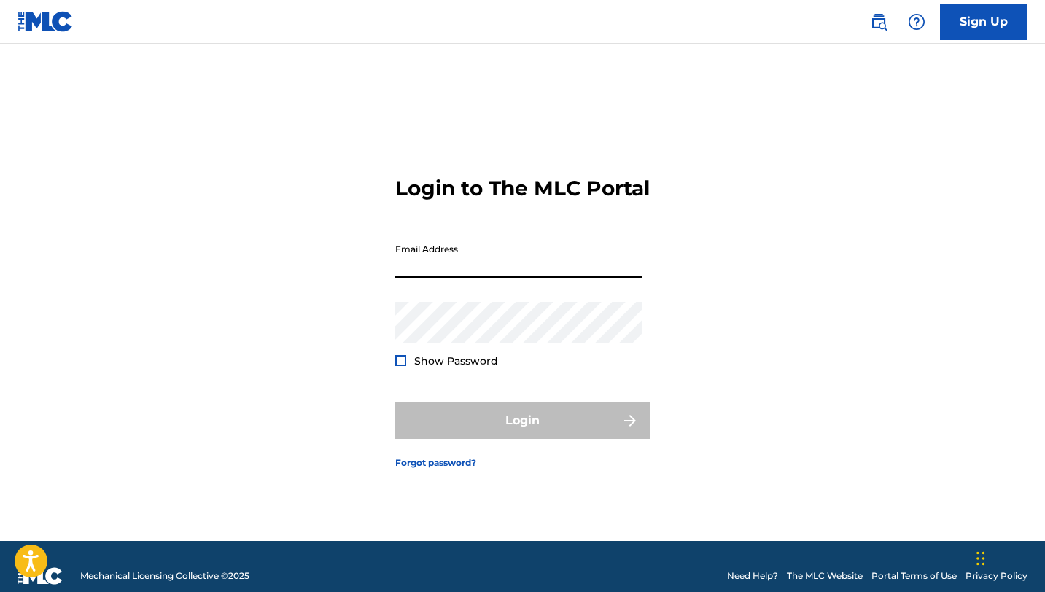
click at [492, 276] on input "Email Address" at bounding box center [518, 257] width 246 height 42
type input "[EMAIL_ADDRESS][DOMAIN_NAME]"
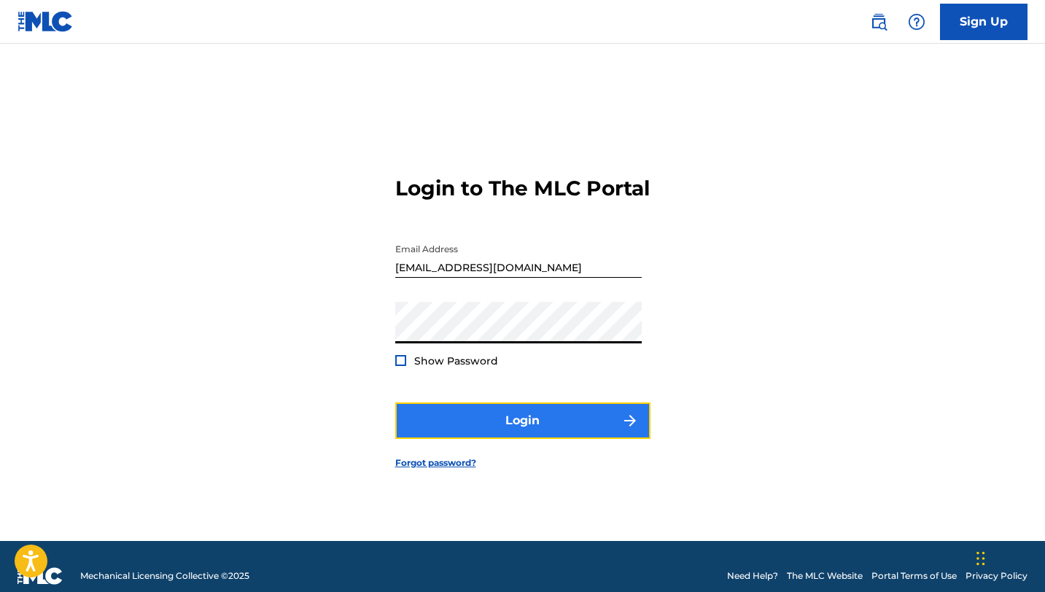
click at [494, 435] on button "Login" at bounding box center [522, 421] width 255 height 36
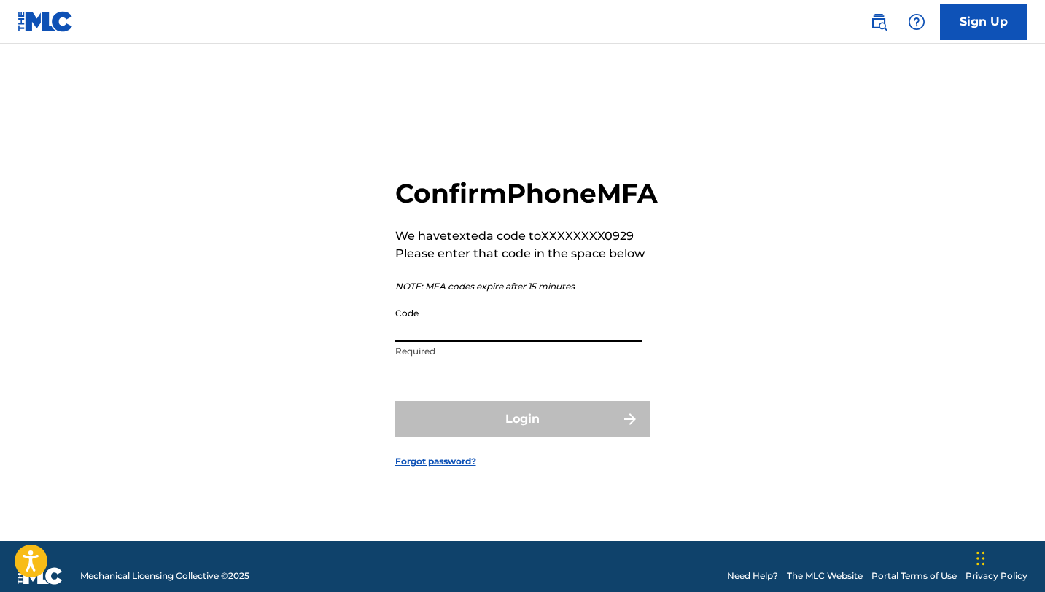
click at [431, 338] on input "Code" at bounding box center [518, 321] width 246 height 42
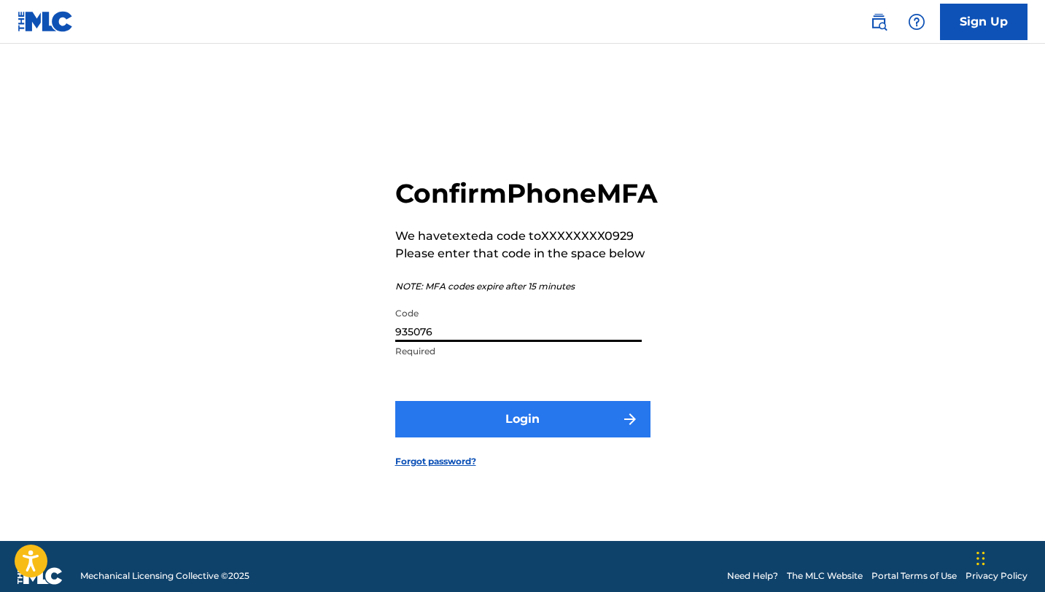
type input "935076"
click at [446, 438] on button "Login" at bounding box center [522, 419] width 255 height 36
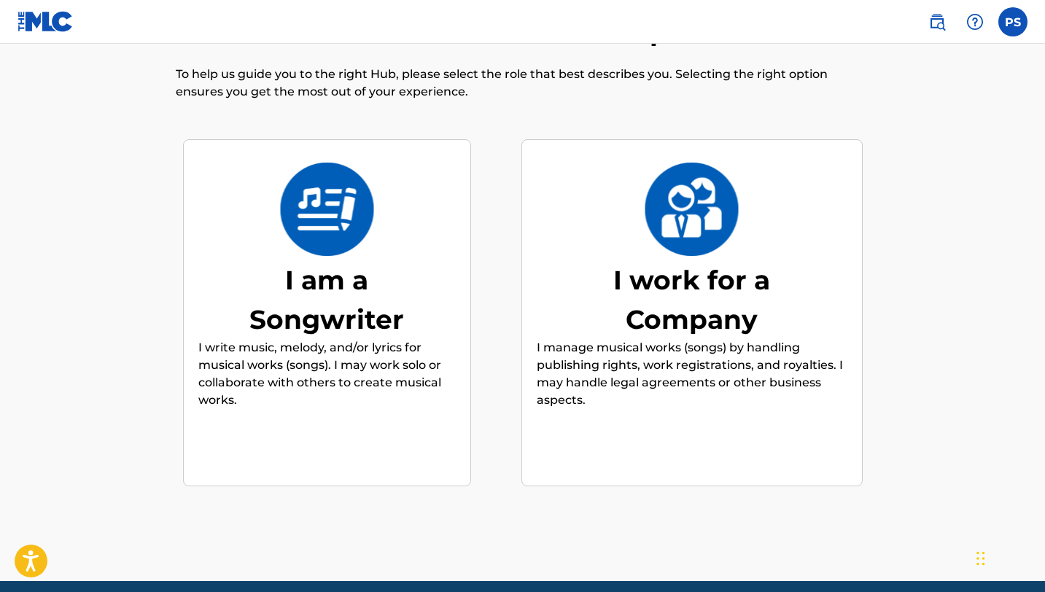
click at [341, 233] on img at bounding box center [327, 209] width 96 height 93
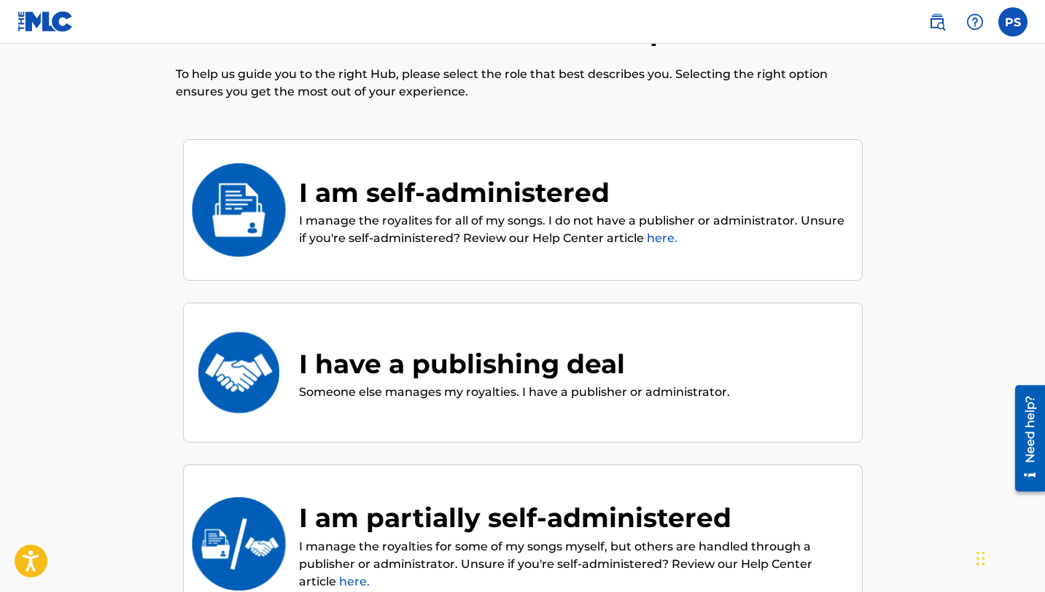
click at [655, 241] on link "here." at bounding box center [662, 238] width 31 height 14
click at [381, 205] on div "I am self-administered" at bounding box center [573, 192] width 548 height 39
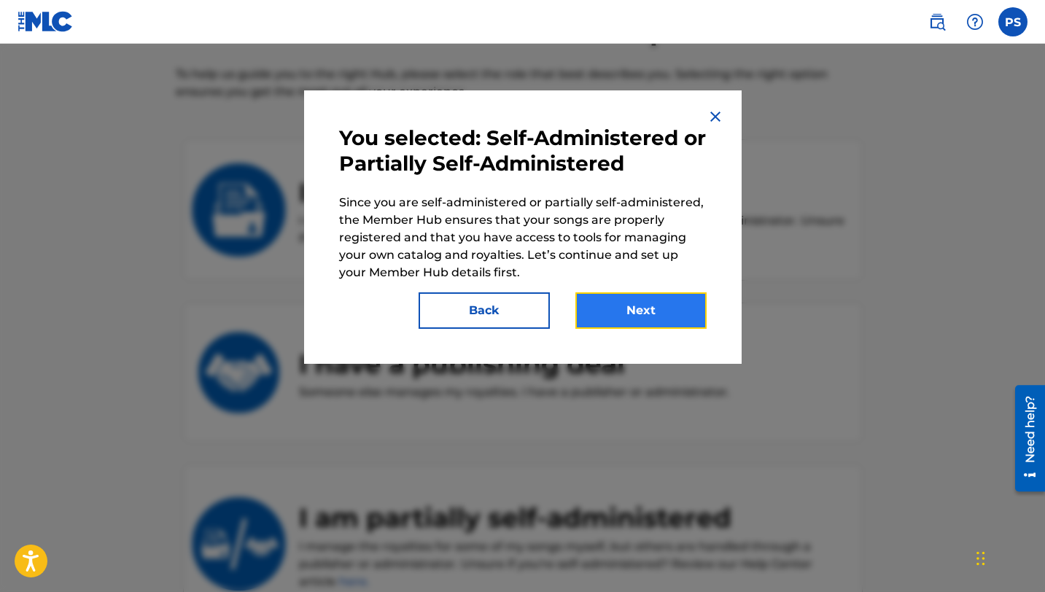
click at [621, 303] on button "Next" at bounding box center [640, 310] width 131 height 36
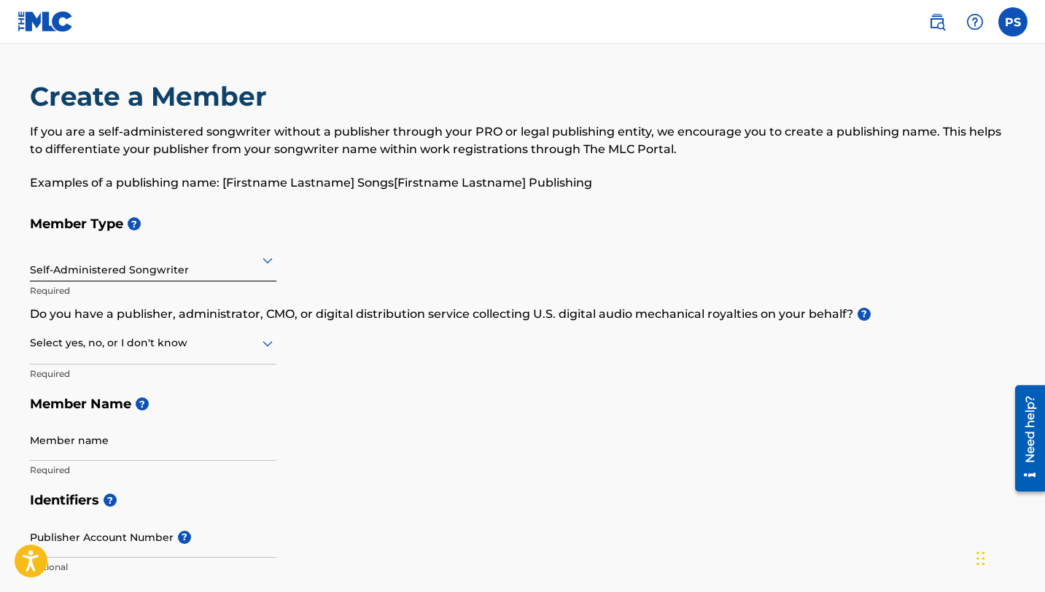
click at [223, 256] on div at bounding box center [153, 260] width 246 height 18
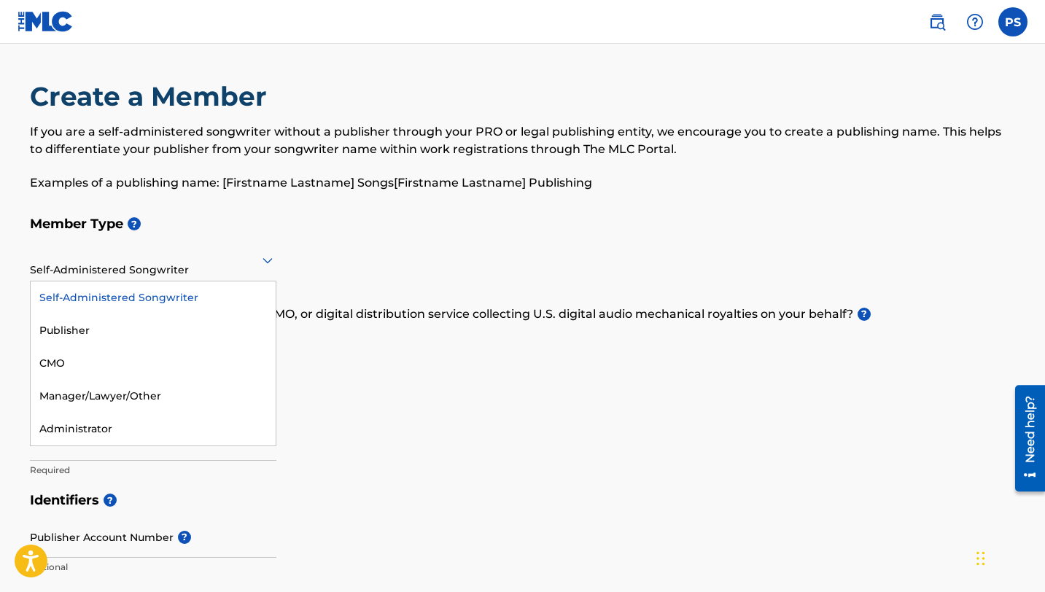
click at [201, 295] on div "Self-Administered Songwriter" at bounding box center [153, 297] width 245 height 33
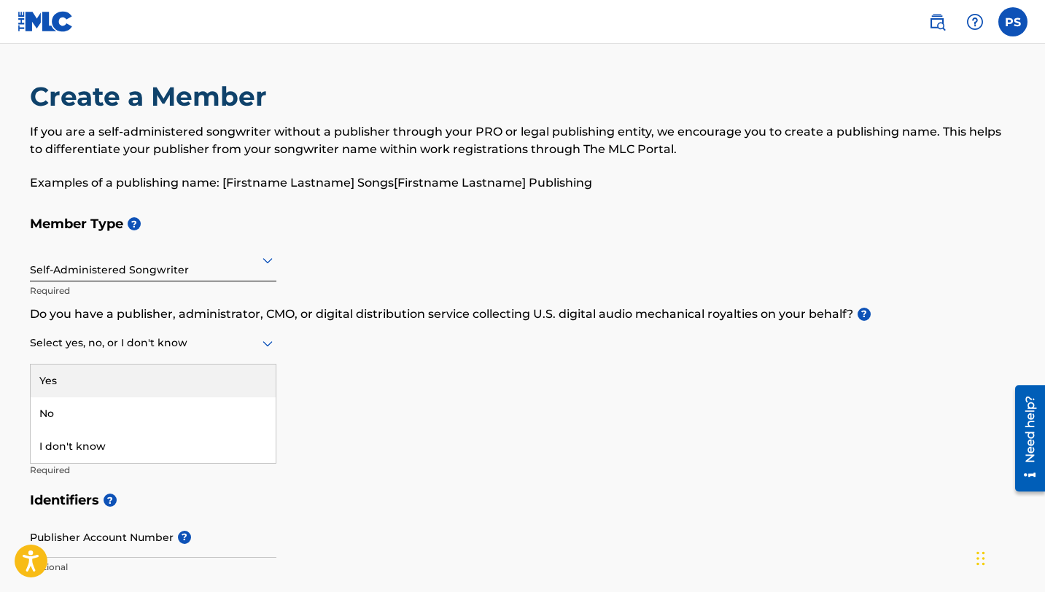
click at [195, 349] on div at bounding box center [153, 343] width 246 height 18
click at [376, 438] on div "Member Type ? Self-Administered Songwriter Required Do you have a publisher, ad…" at bounding box center [523, 347] width 986 height 276
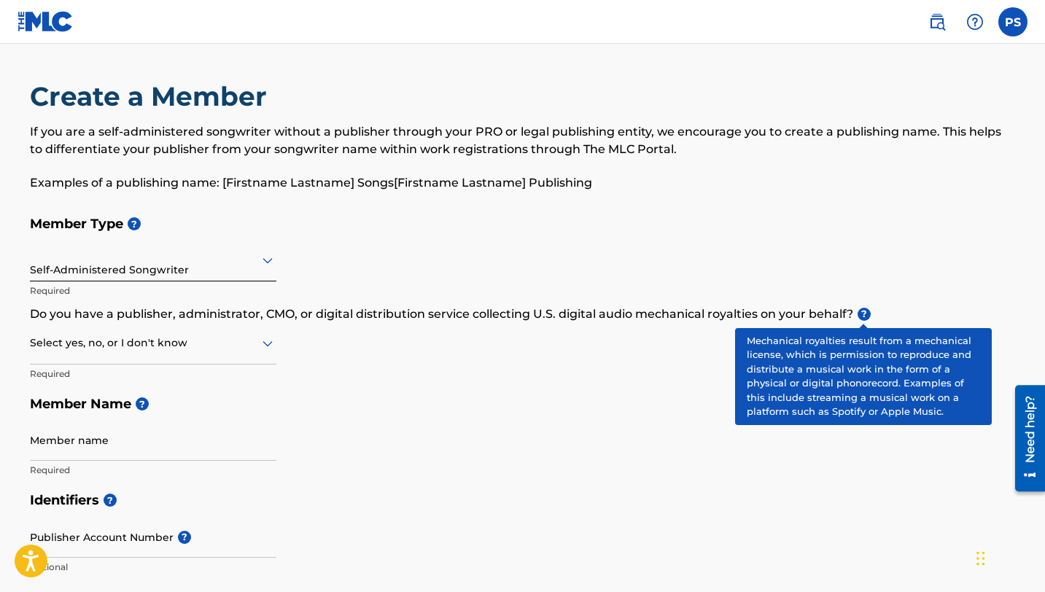
click at [866, 315] on span "?" at bounding box center [864, 314] width 13 height 13
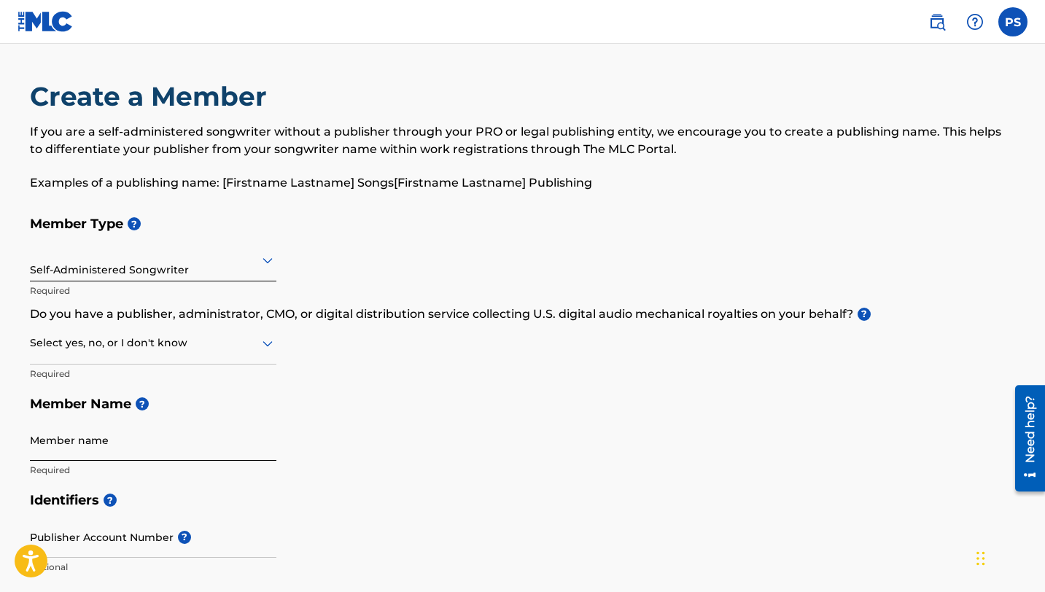
click at [123, 447] on input "Member name" at bounding box center [153, 440] width 246 height 42
type input "D"
click at [112, 444] on input "Member name" at bounding box center [153, 440] width 246 height 42
type input "Patrick Smith"
click at [341, 469] on div "Member Type ? Self-Administered Songwriter Required Do you have a publisher, ad…" at bounding box center [523, 347] width 986 height 276
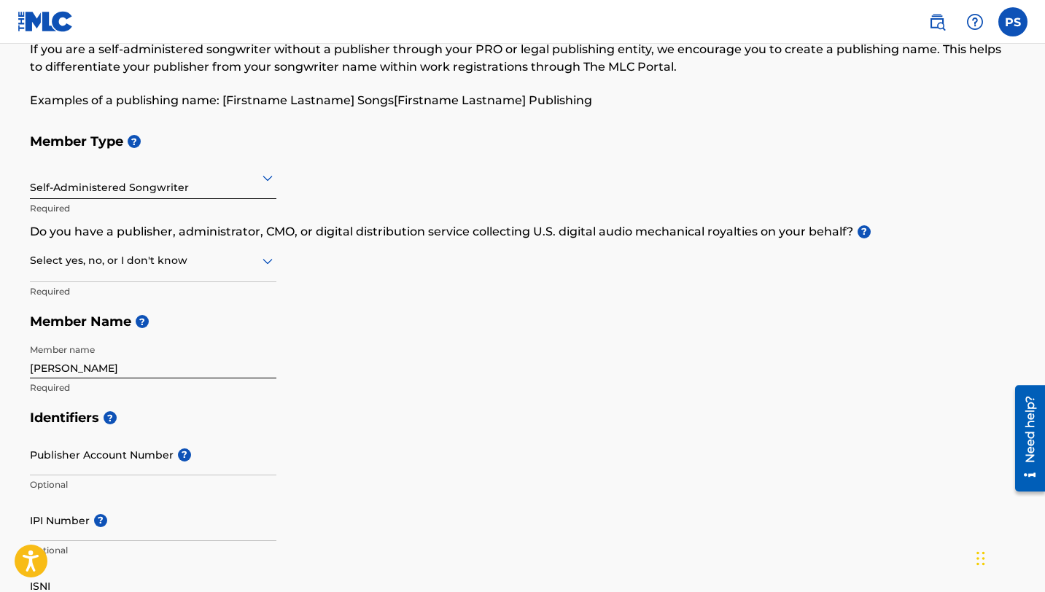
scroll to position [95, 0]
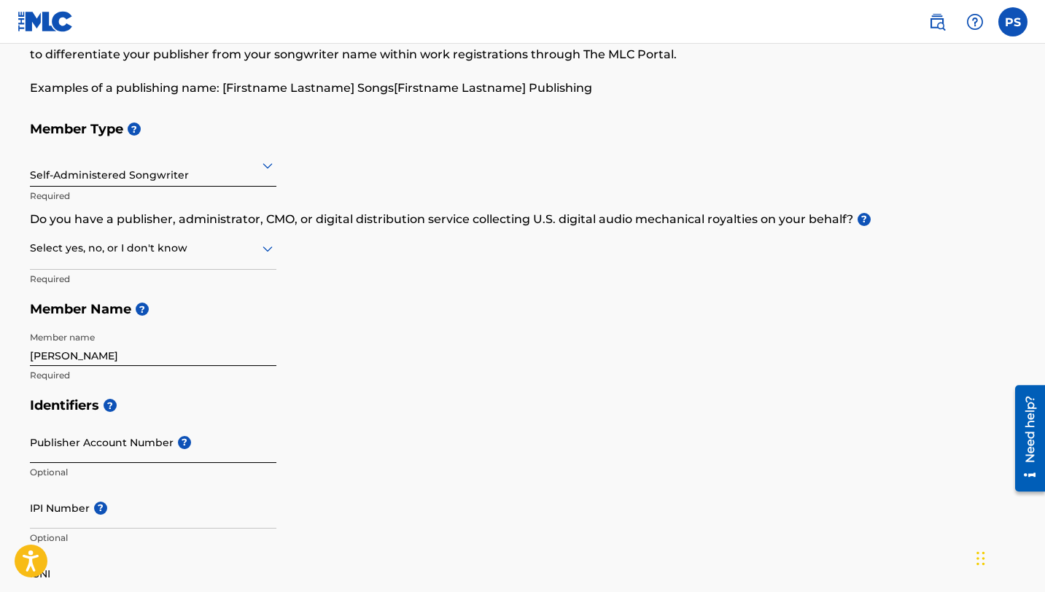
click at [147, 449] on input "Publisher Account Number ?" at bounding box center [153, 442] width 246 height 42
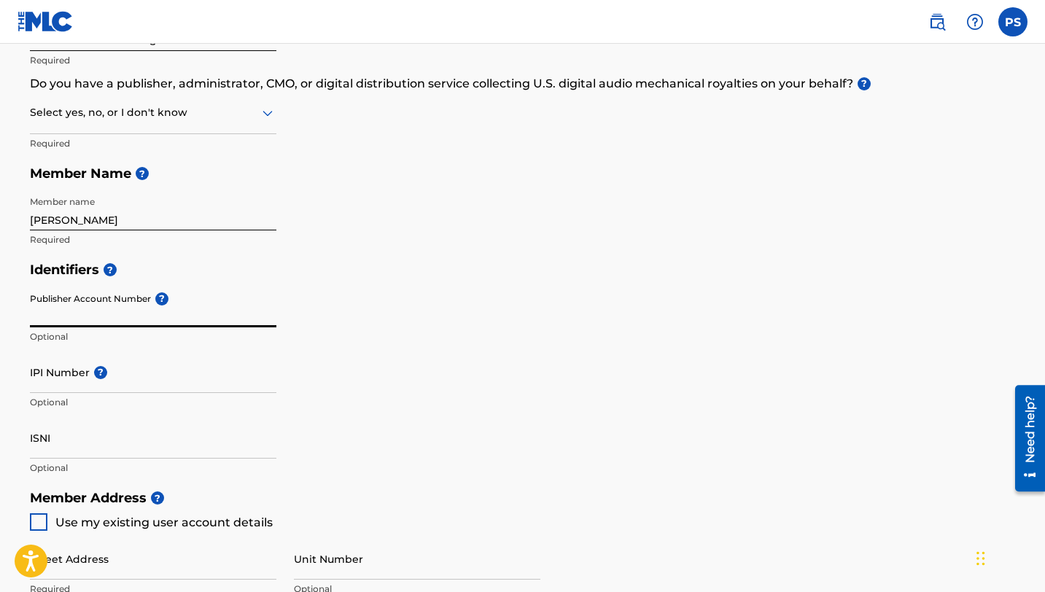
scroll to position [252, 0]
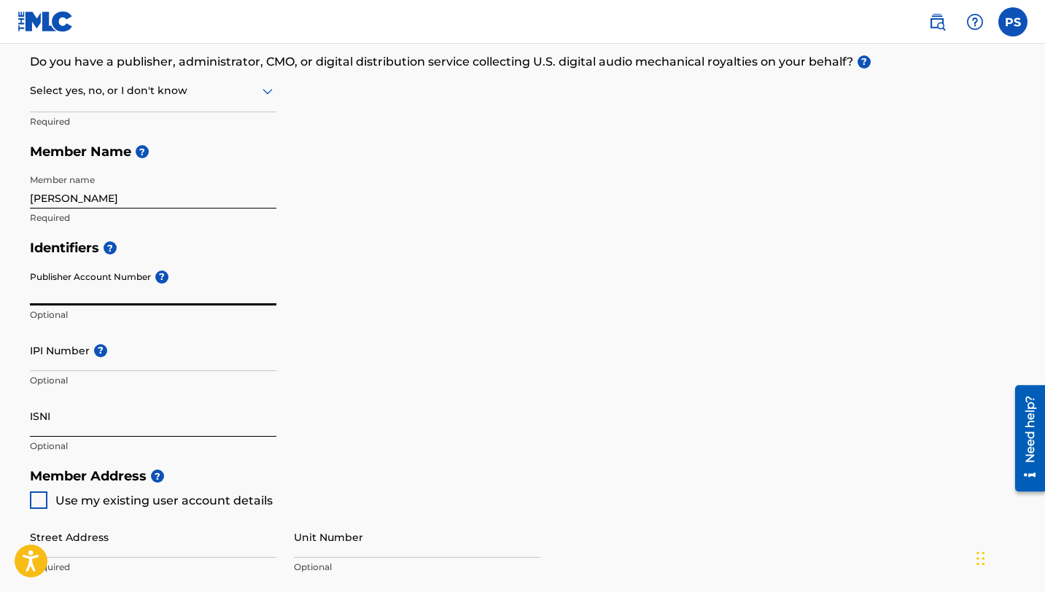
click at [96, 428] on input "ISNI" at bounding box center [153, 416] width 246 height 42
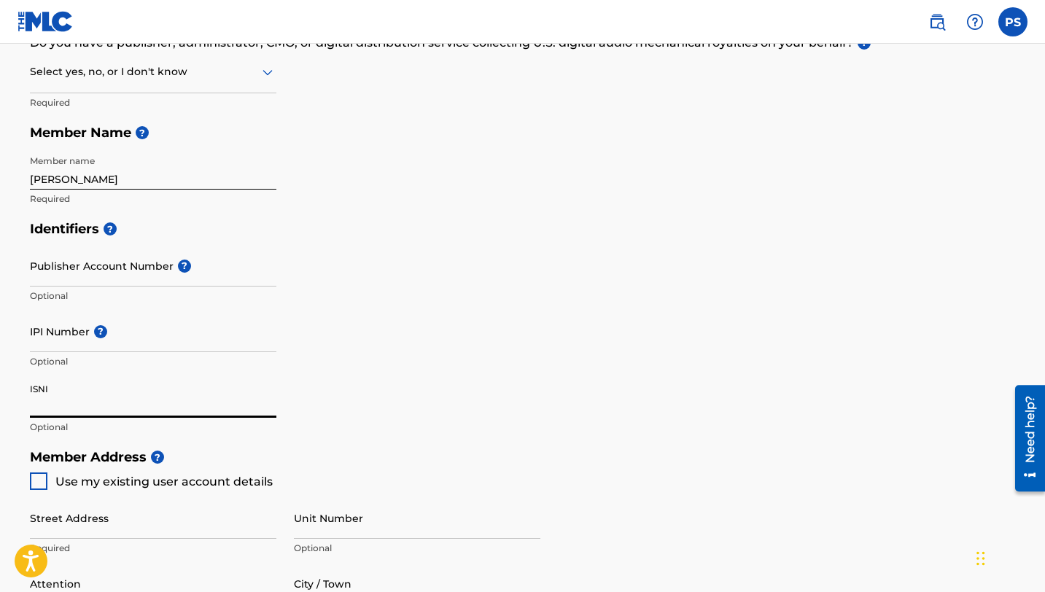
scroll to position [276, 0]
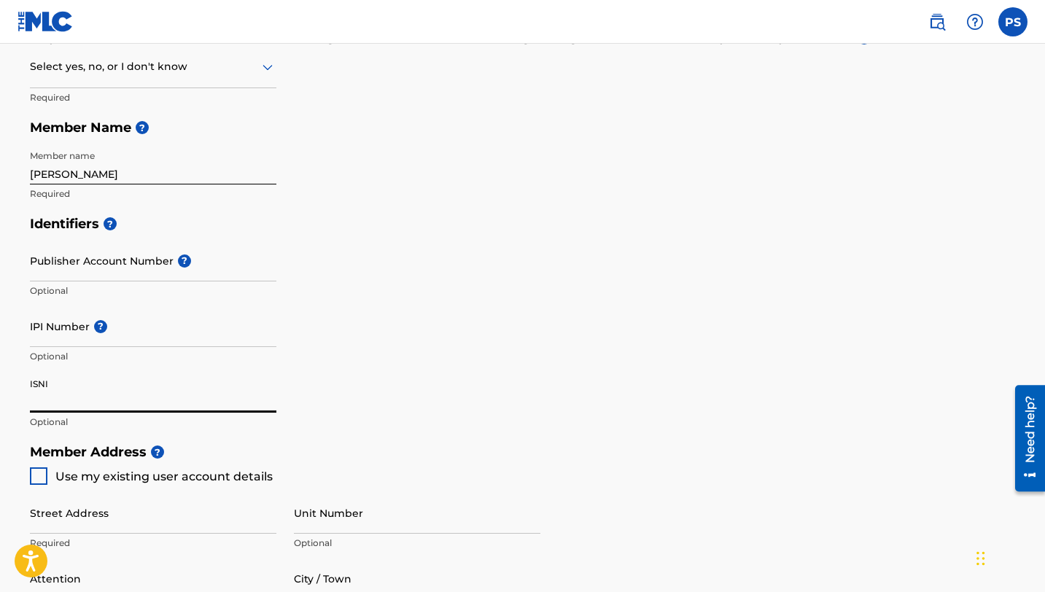
click at [44, 474] on div at bounding box center [39, 476] width 18 height 18
type input "[STREET_ADDRESS][PERSON_NAME]"
type input "Newnan"
type input "30263"
type input "770"
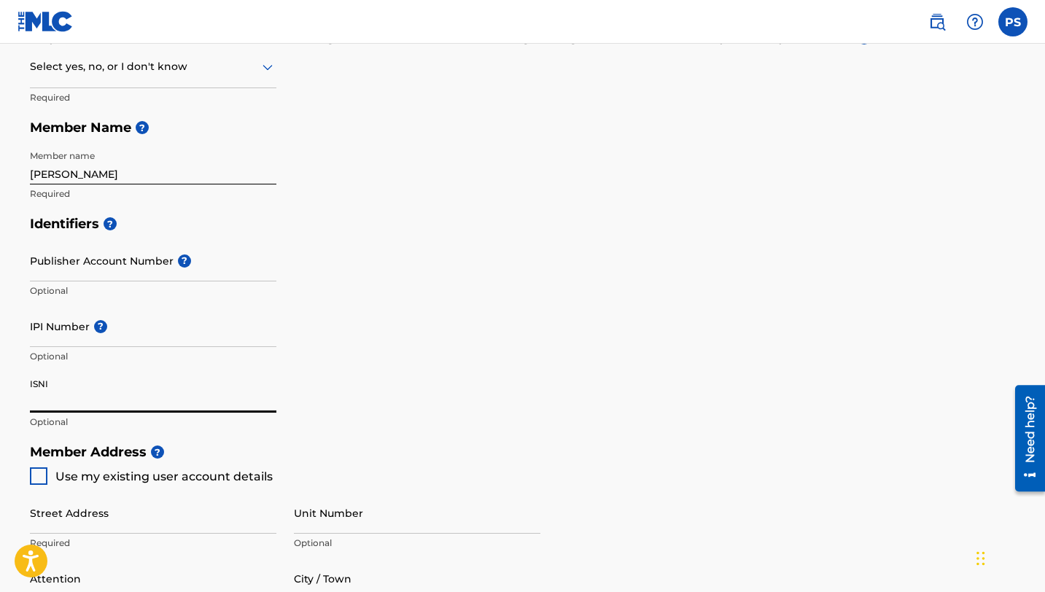
type input "3280929"
type input "[EMAIL_ADDRESS][DOMAIN_NAME]"
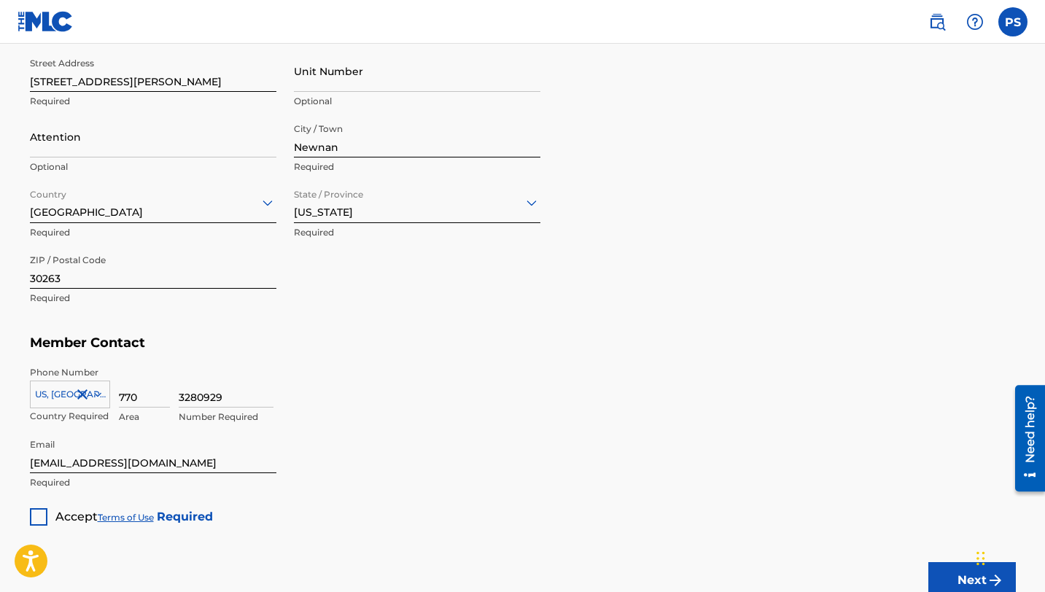
scroll to position [831, 0]
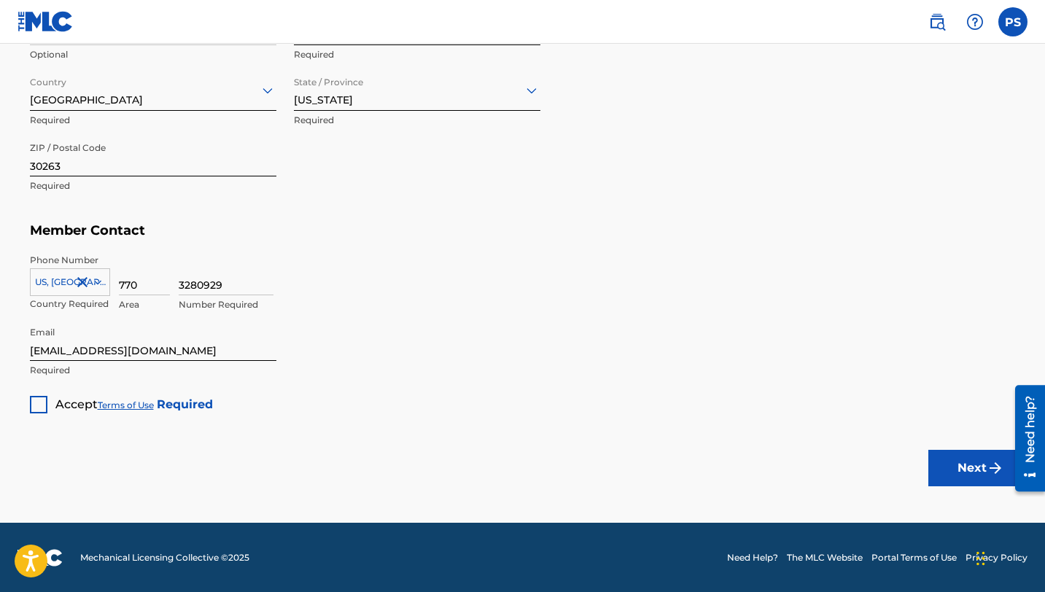
click at [42, 409] on div at bounding box center [39, 405] width 18 height 18
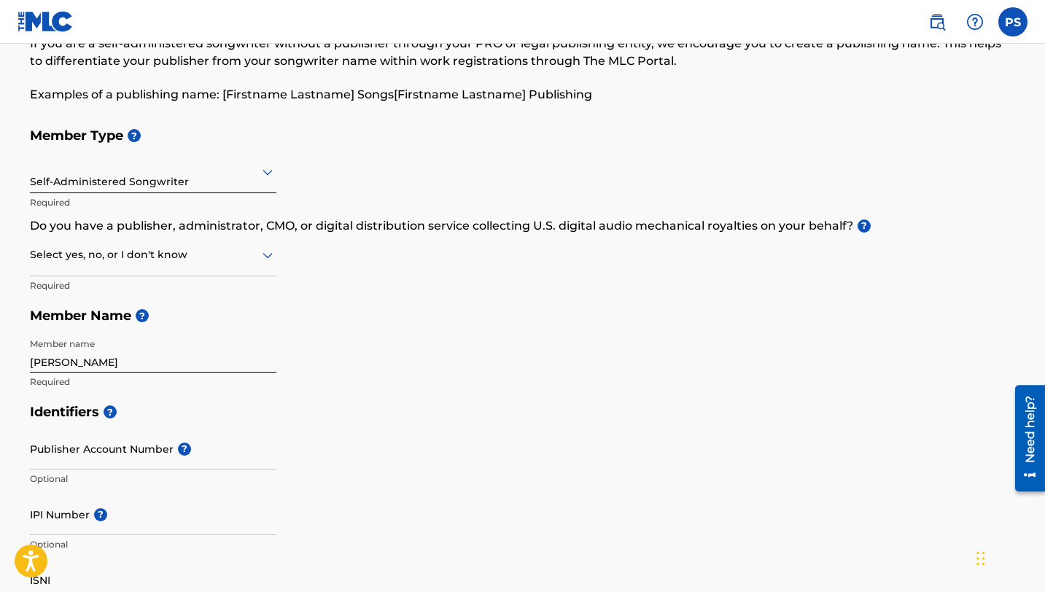
scroll to position [108, 0]
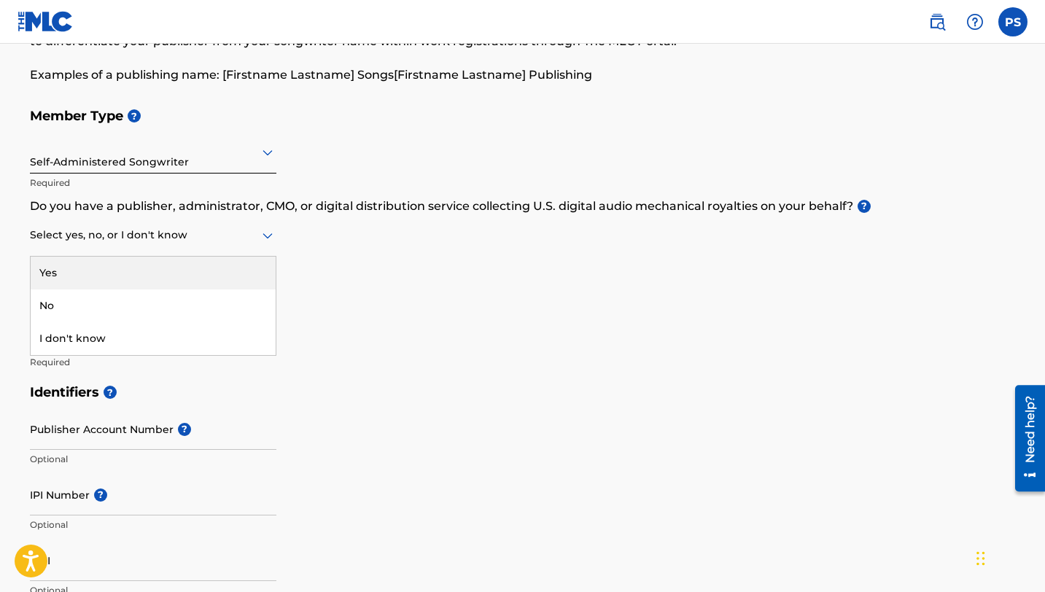
click at [133, 250] on div "Select yes, no, or I don't know" at bounding box center [153, 236] width 246 height 42
click at [124, 279] on div "Yes" at bounding box center [153, 273] width 245 height 33
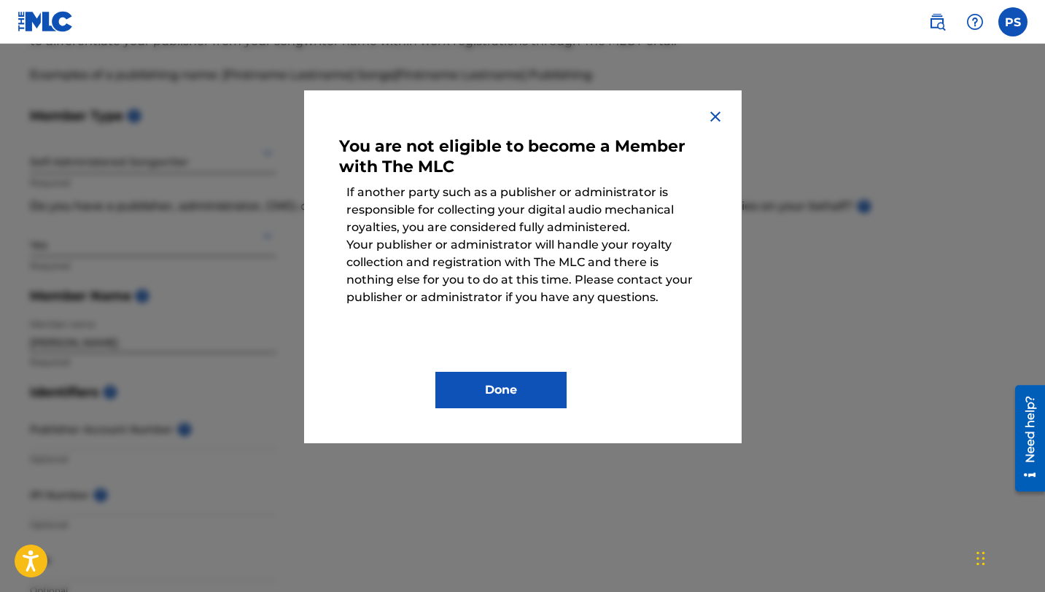
click at [718, 116] on img at bounding box center [716, 117] width 18 height 18
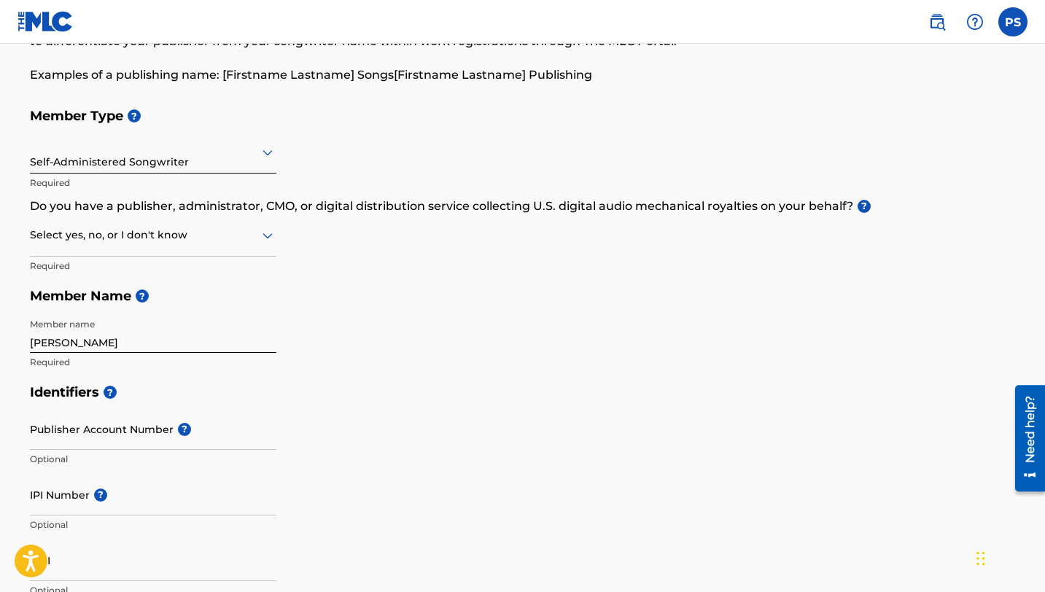
click at [211, 246] on div "Select yes, no, or I don't know" at bounding box center [153, 236] width 246 height 42
click at [180, 300] on div "No" at bounding box center [153, 306] width 245 height 33
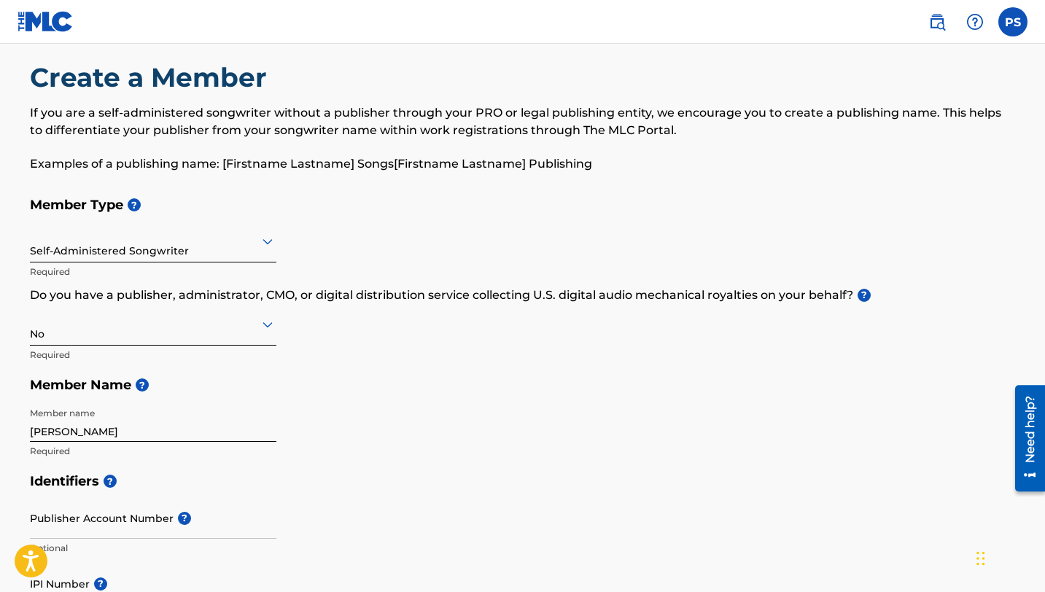
scroll to position [0, 0]
